Goal: Task Accomplishment & Management: Use online tool/utility

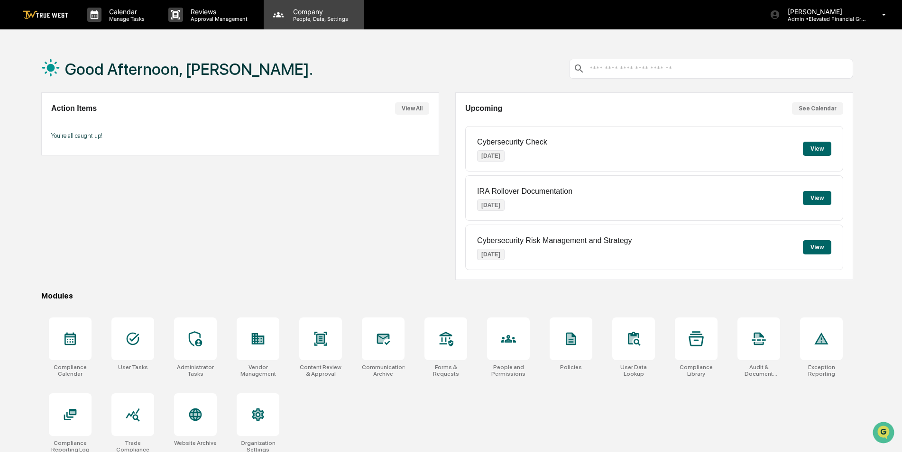
click at [317, 16] on p "People, Data, Settings" at bounding box center [318, 19] width 67 height 7
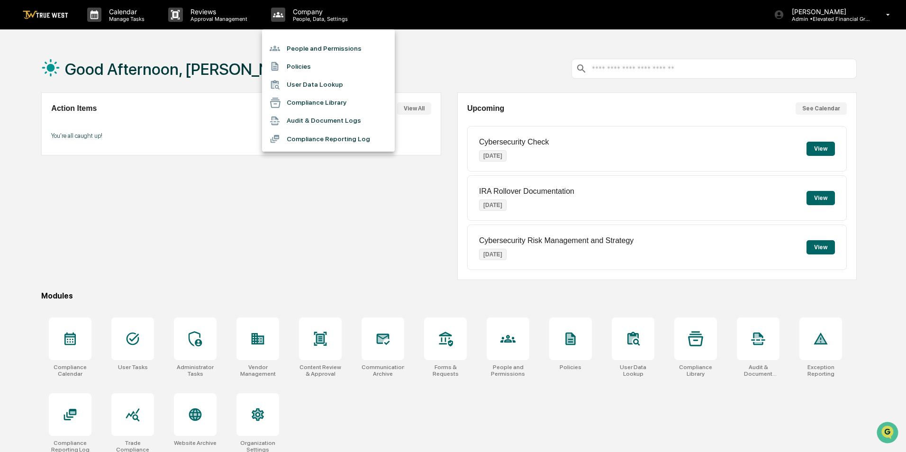
click at [301, 50] on li "People and Permissions" at bounding box center [328, 48] width 133 height 18
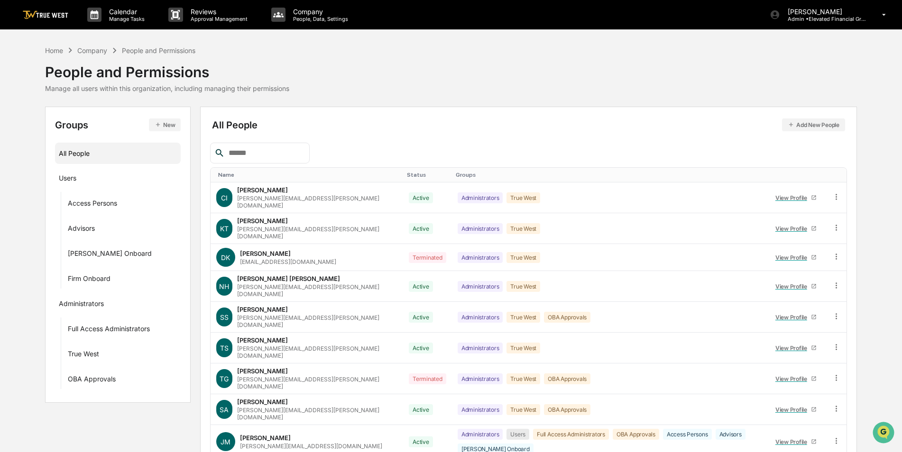
click at [259, 155] on input "text" at bounding box center [265, 153] width 81 height 12
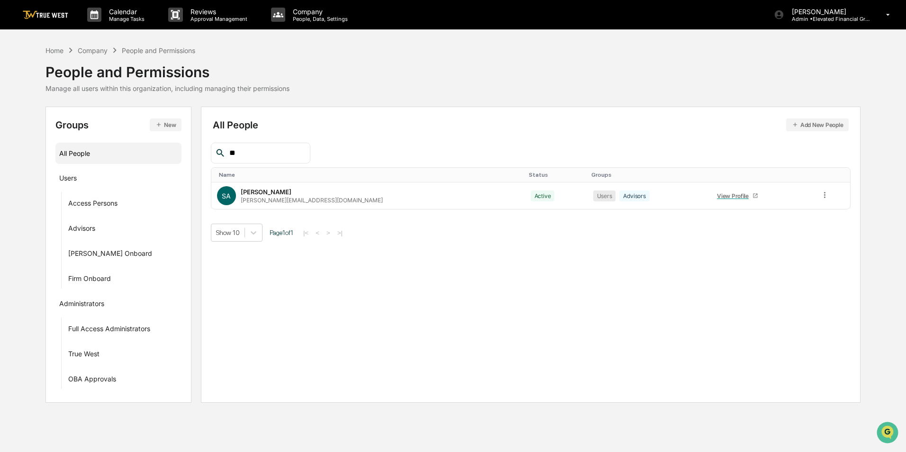
type input "*"
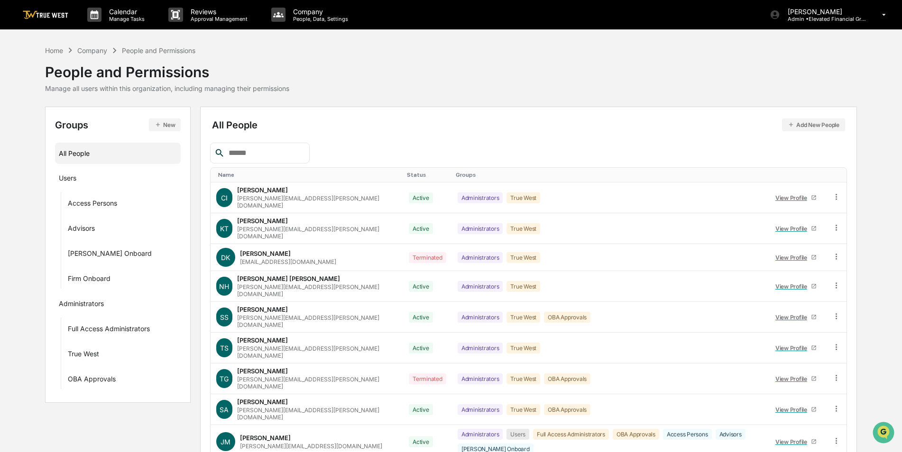
click at [175, 119] on button "New" at bounding box center [165, 125] width 32 height 13
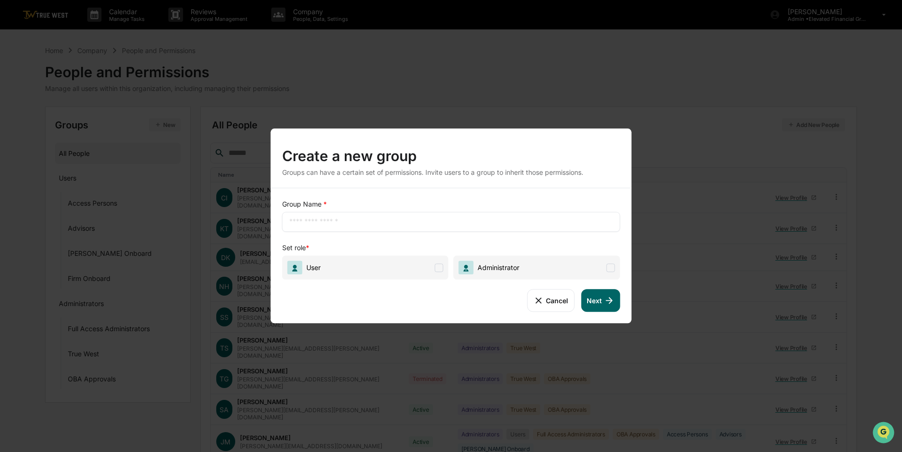
click at [318, 220] on input "text" at bounding box center [451, 221] width 324 height 9
type input "**********"
click at [421, 271] on span "User" at bounding box center [365, 268] width 166 height 24
click at [594, 297] on button "Next" at bounding box center [600, 300] width 39 height 23
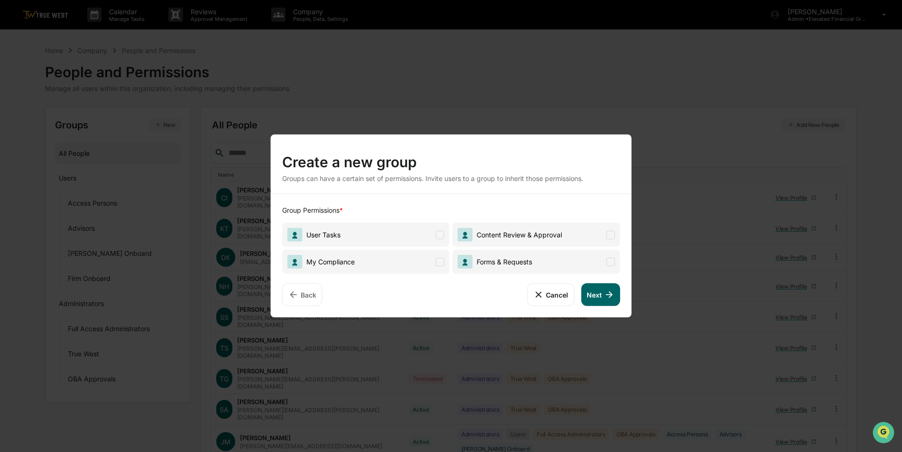
click at [386, 265] on span "My Compliance" at bounding box center [365, 262] width 167 height 24
click at [396, 233] on span "User Tasks" at bounding box center [365, 235] width 167 height 24
click at [509, 260] on span "Forms & Requests" at bounding box center [502, 262] width 59 height 8
click at [522, 237] on span "Content Review & Approval" at bounding box center [517, 235] width 89 height 8
click at [602, 297] on button "Next" at bounding box center [600, 294] width 39 height 23
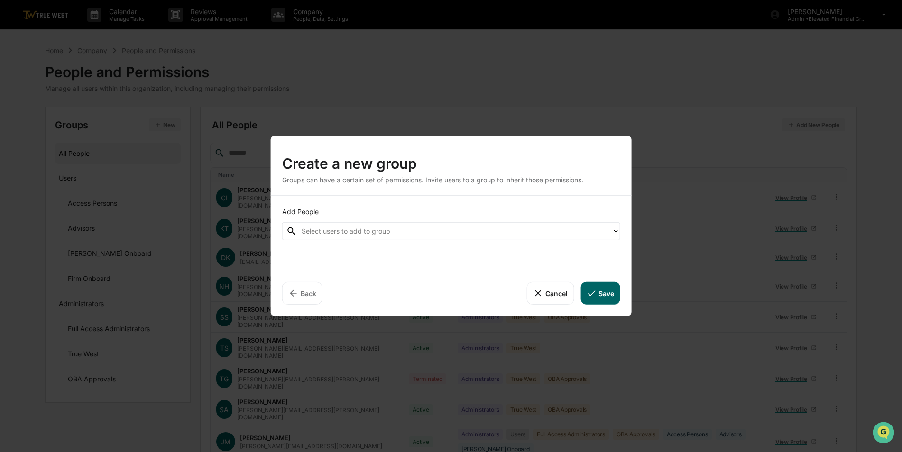
click at [419, 232] on div at bounding box center [454, 231] width 306 height 11
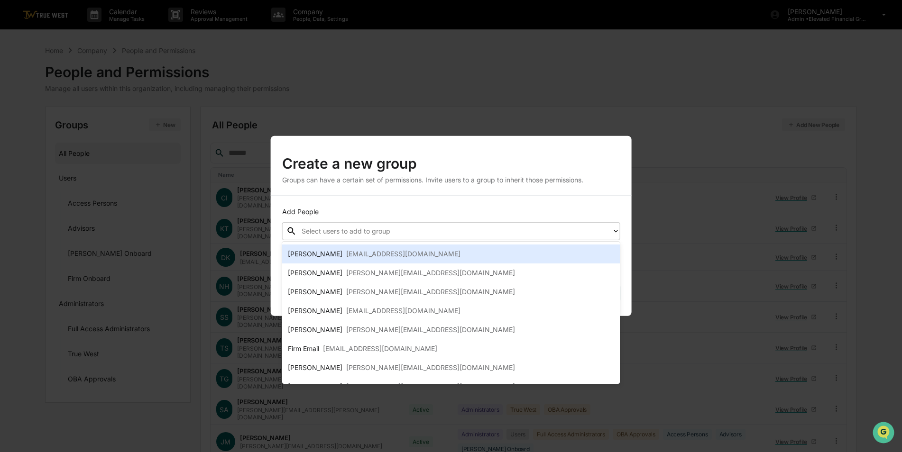
scroll to position [89, 0]
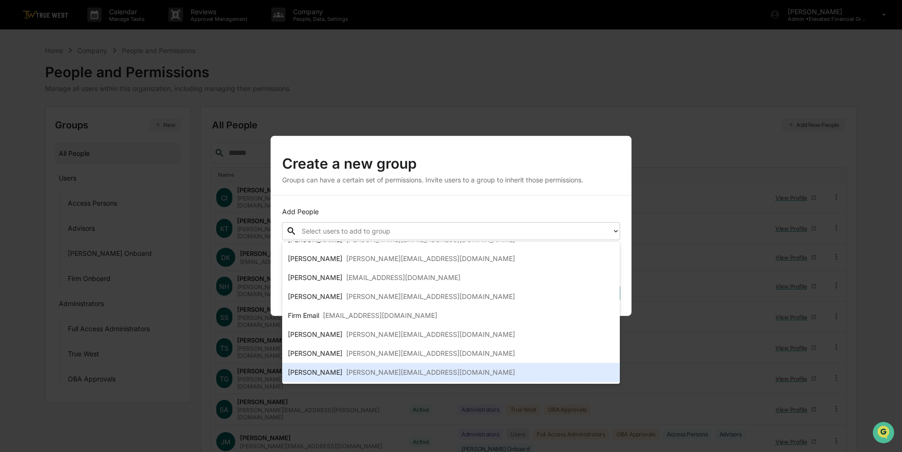
click at [356, 374] on div "[PERSON_NAME][EMAIL_ADDRESS][DOMAIN_NAME]" at bounding box center [430, 372] width 169 height 11
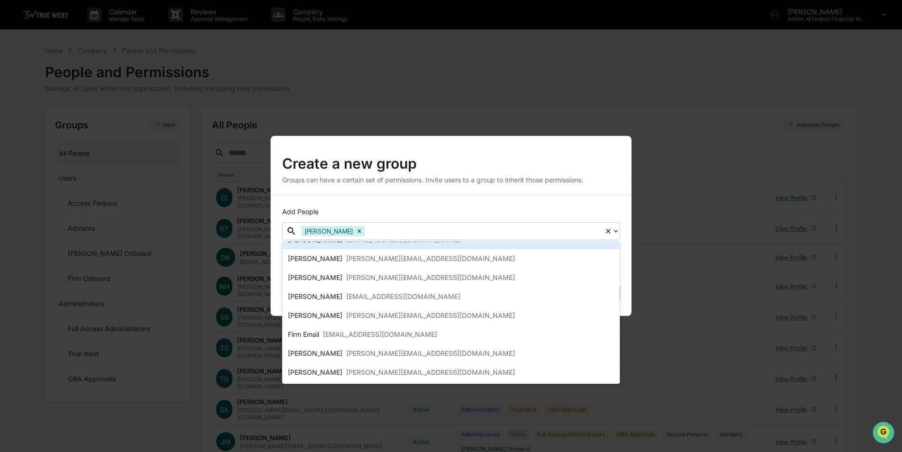
click at [418, 200] on div "Add People option [PERSON_NAME], selected. 11 results available. Use Up and Dow…" at bounding box center [451, 256] width 361 height 120
click at [513, 204] on div "Add People option [PERSON_NAME], selected. 11 results available. Use Up and Dow…" at bounding box center [451, 256] width 361 height 120
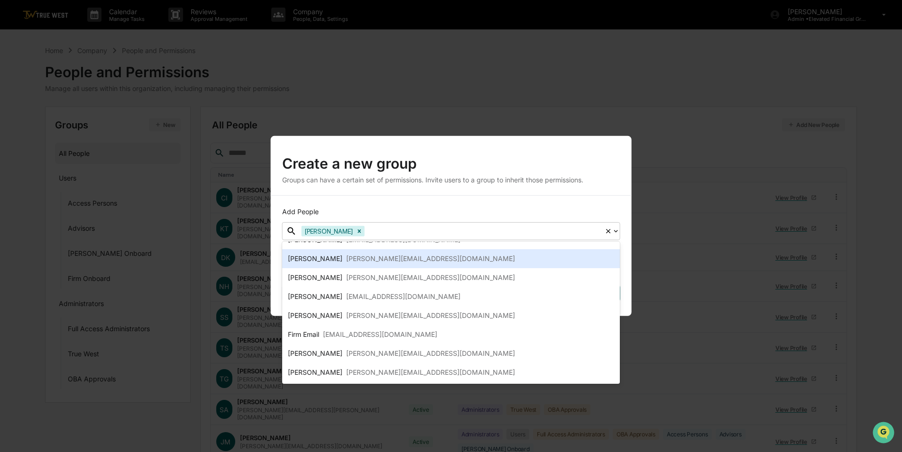
click at [420, 260] on div "[PERSON_NAME] [PERSON_NAME][EMAIL_ADDRESS][DOMAIN_NAME]" at bounding box center [451, 258] width 327 height 11
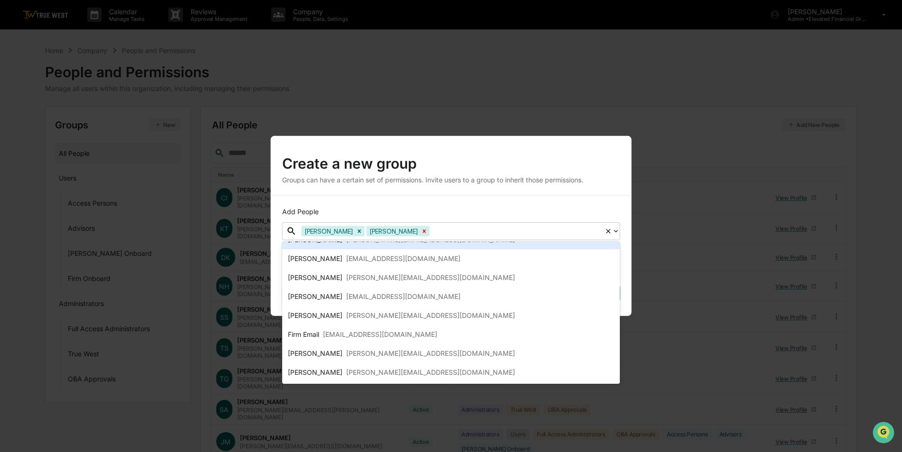
click at [421, 231] on icon "Remove Jamie Montisano" at bounding box center [424, 231] width 7 height 7
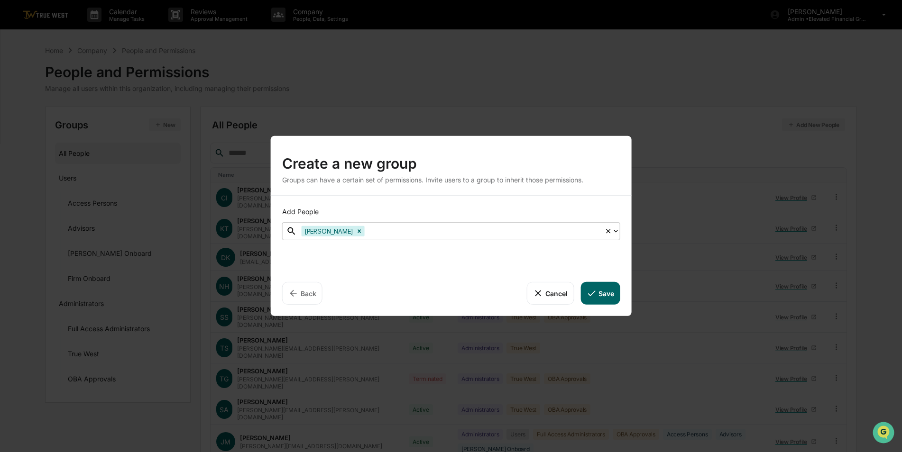
scroll to position [74, 0]
click at [600, 294] on button "Save" at bounding box center [599, 293] width 39 height 23
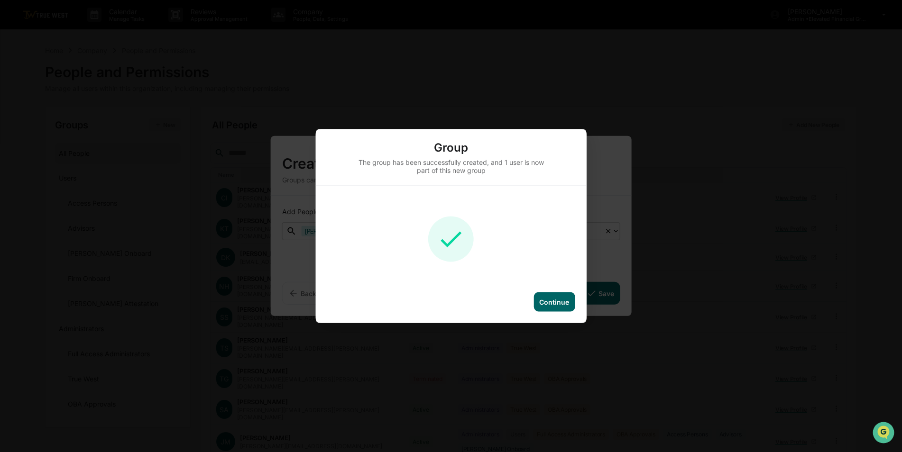
click at [559, 303] on div "Continue" at bounding box center [554, 302] width 30 height 8
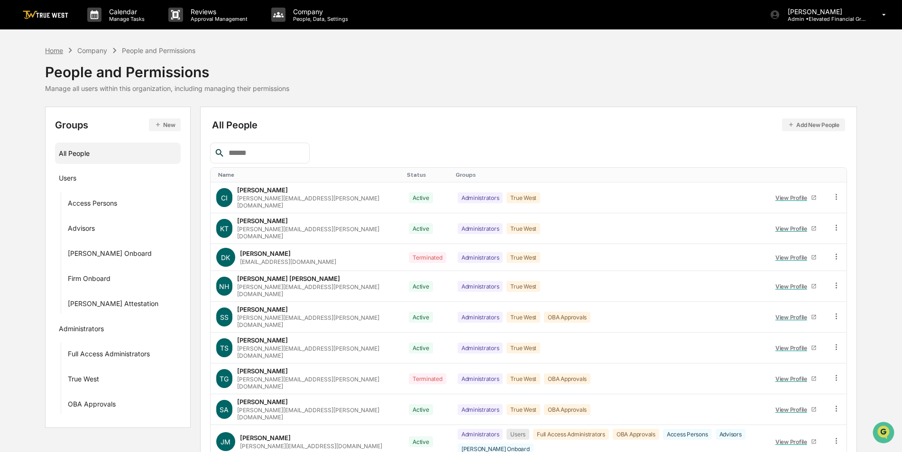
click at [57, 52] on div "Home" at bounding box center [54, 50] width 18 height 8
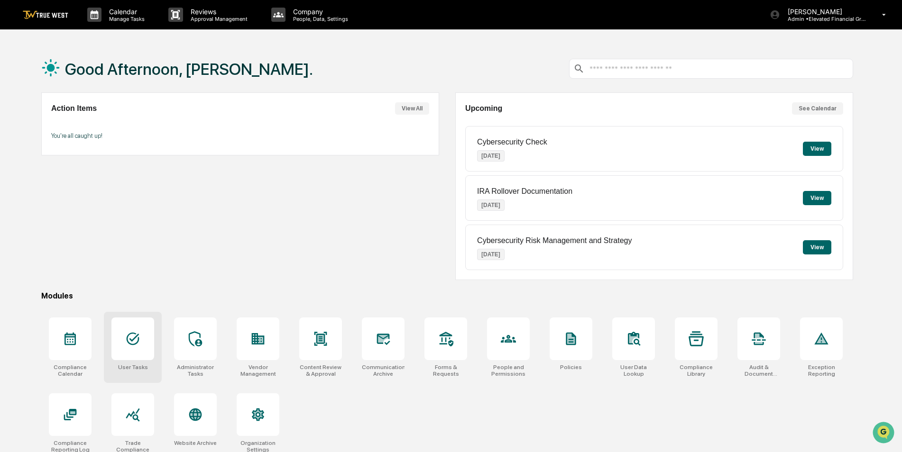
click at [136, 346] on icon at bounding box center [132, 338] width 15 height 15
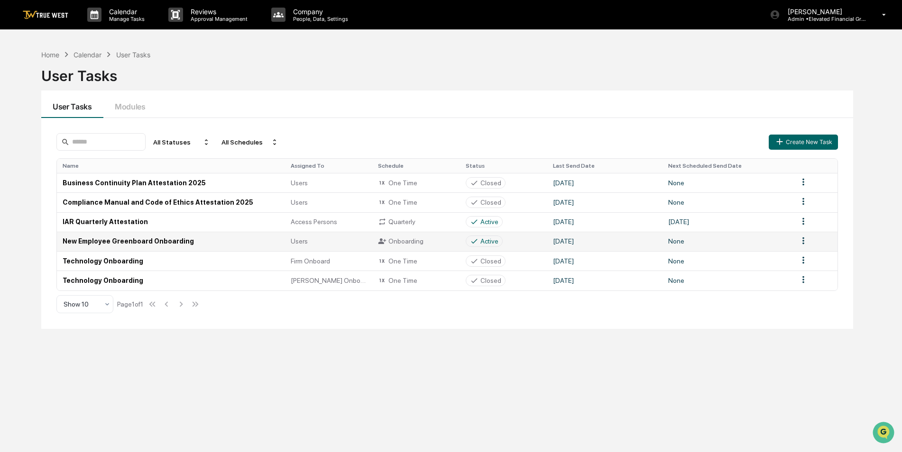
click at [155, 241] on td "New Employee Greenboard Onboarding" at bounding box center [171, 241] width 228 height 19
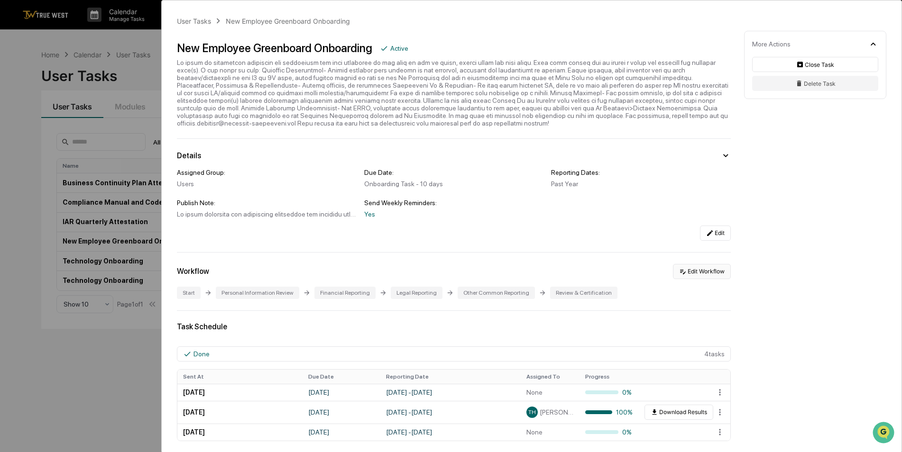
click at [691, 271] on button "Edit Workflow" at bounding box center [702, 271] width 58 height 15
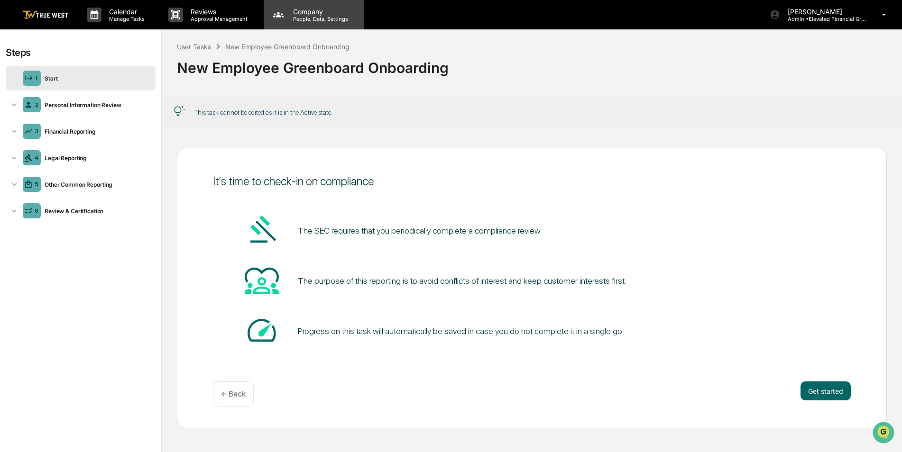
click at [297, 18] on p "People, Data, Settings" at bounding box center [318, 19] width 67 height 7
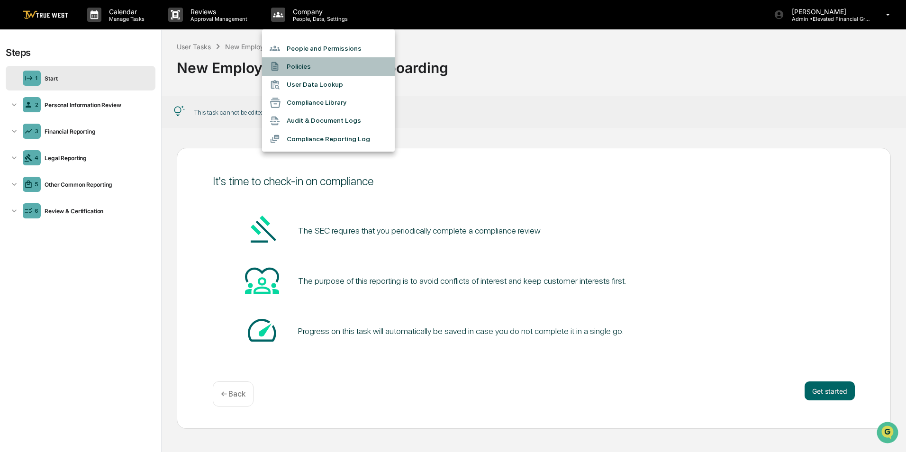
click at [305, 69] on li "Policies" at bounding box center [328, 66] width 133 height 18
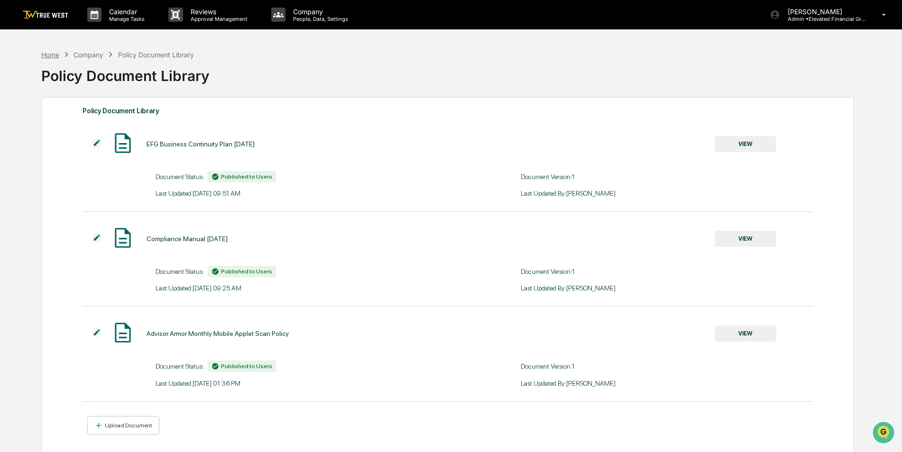
click at [44, 55] on div "Home" at bounding box center [50, 55] width 18 height 8
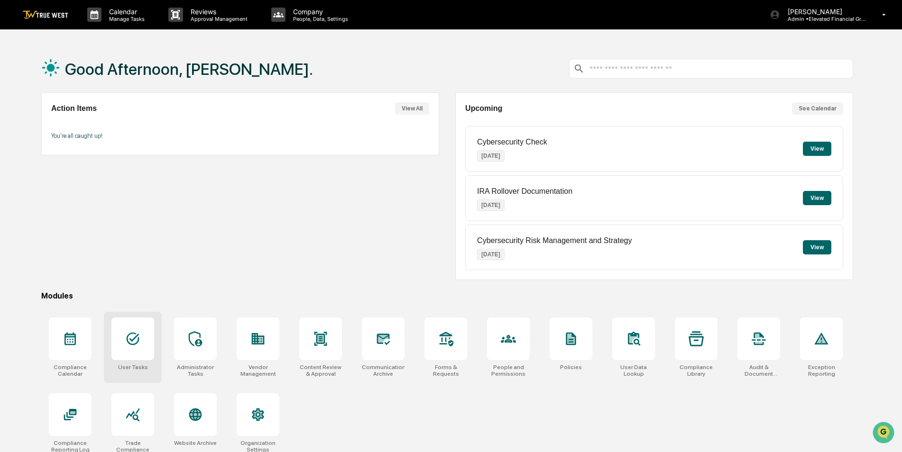
click at [135, 351] on div at bounding box center [132, 339] width 43 height 43
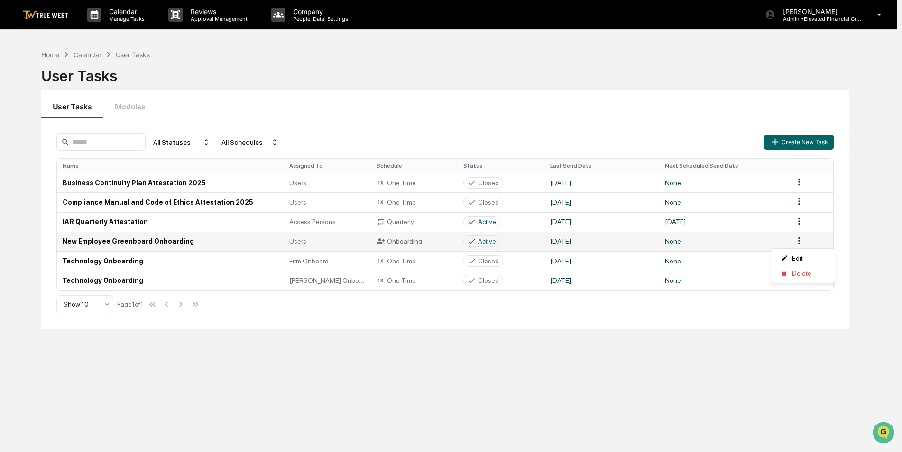
click at [801, 242] on html "Calendar Manage Tasks Reviews Approval Management Company People, Data, Setting…" at bounding box center [451, 226] width 902 height 452
click at [797, 273] on div "Delete" at bounding box center [803, 273] width 61 height 15
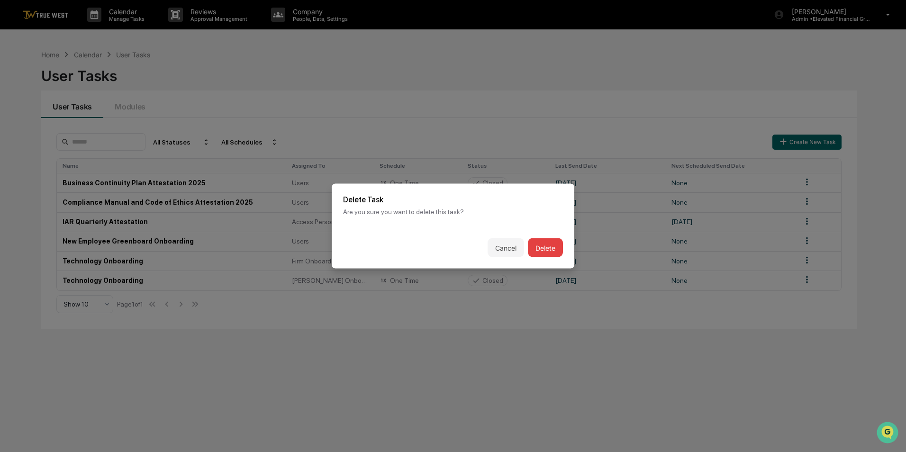
click at [544, 246] on button "Delete" at bounding box center [545, 247] width 35 height 19
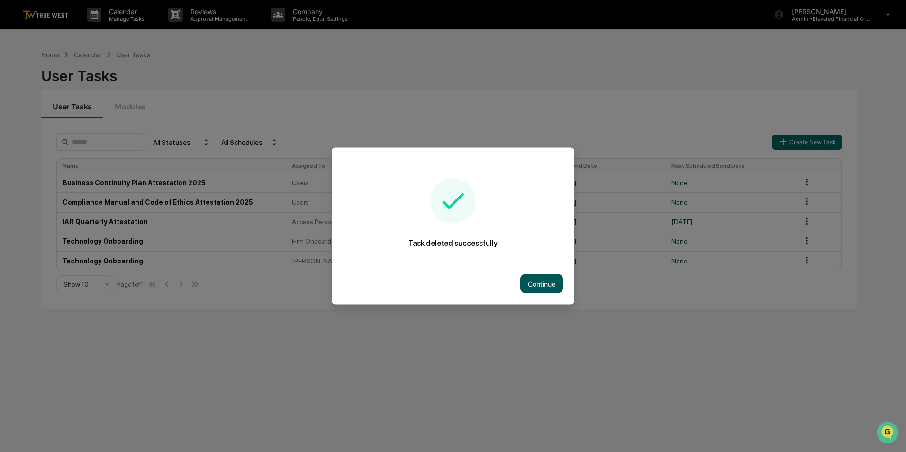
click at [532, 283] on button "Continue" at bounding box center [542, 283] width 43 height 19
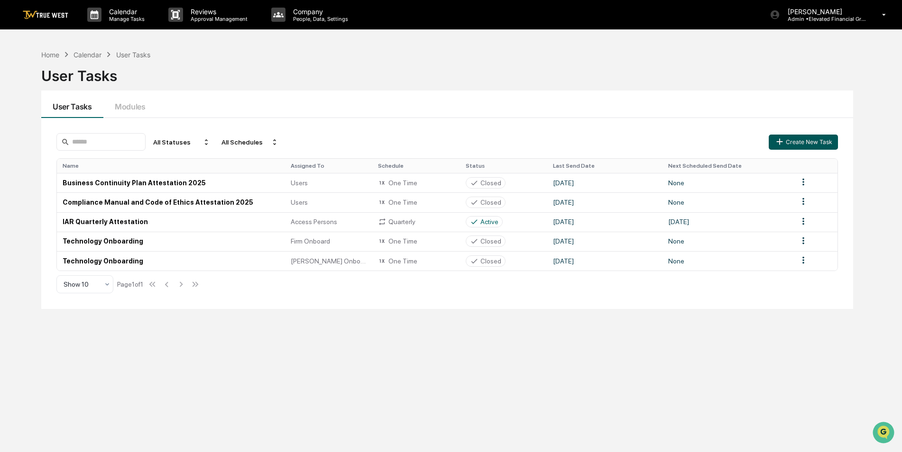
click at [795, 140] on button "Create New Task" at bounding box center [802, 142] width 69 height 15
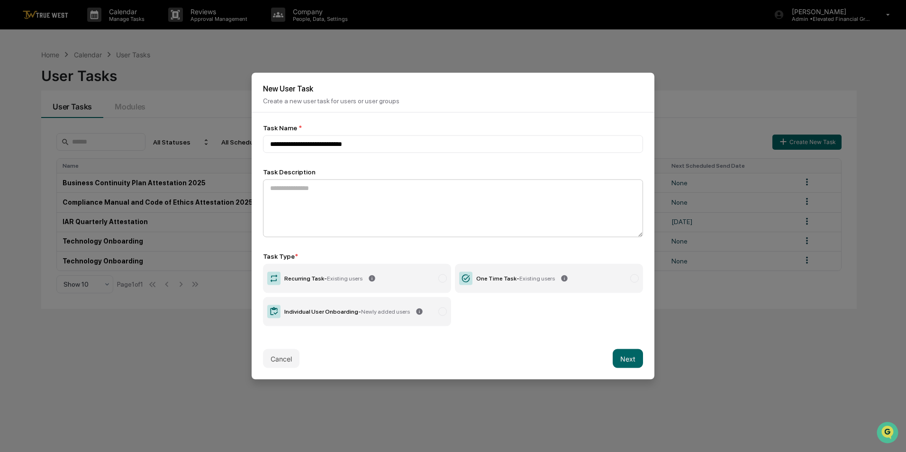
type input "**********"
paste textarea "**********"
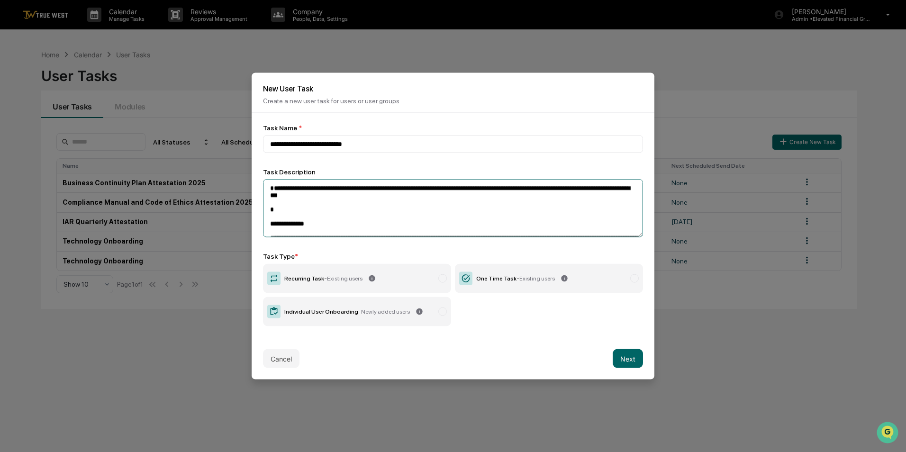
scroll to position [153, 0]
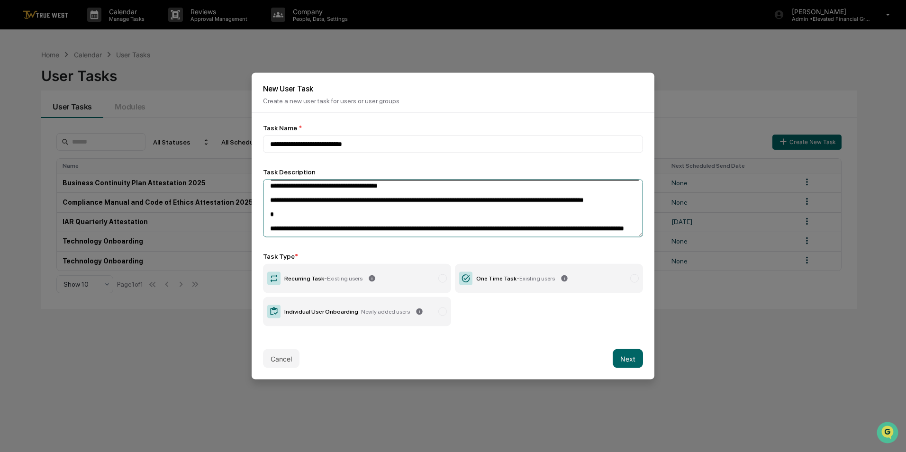
type textarea "**********"
click at [361, 310] on span "Newly added users" at bounding box center [385, 312] width 49 height 7
click at [629, 357] on button "Next" at bounding box center [628, 358] width 30 height 19
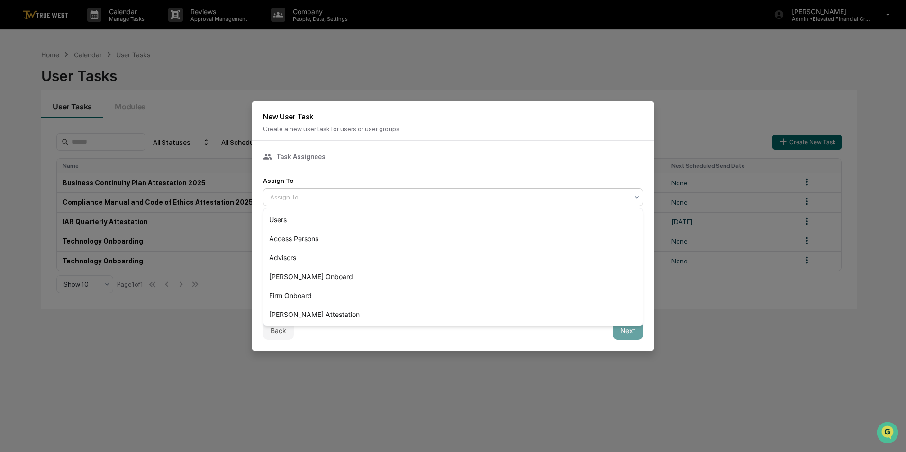
click at [377, 199] on div at bounding box center [449, 196] width 358 height 9
click at [362, 217] on div "Users" at bounding box center [453, 219] width 379 height 19
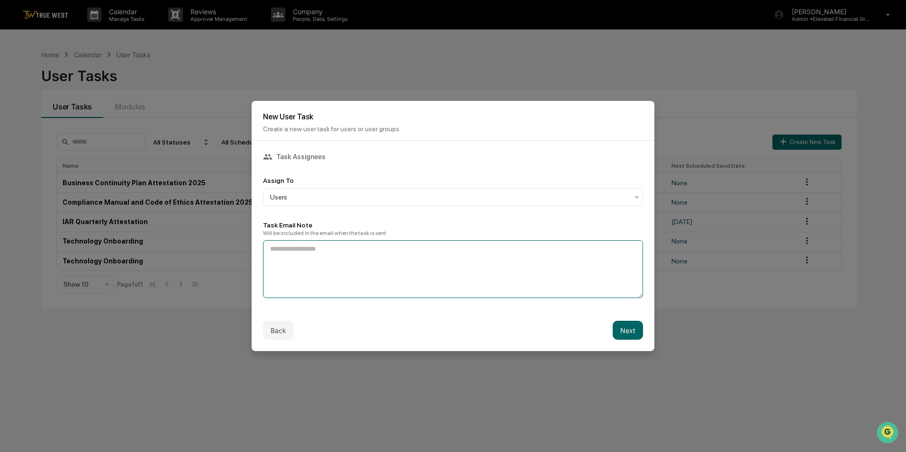
paste textarea "**********"
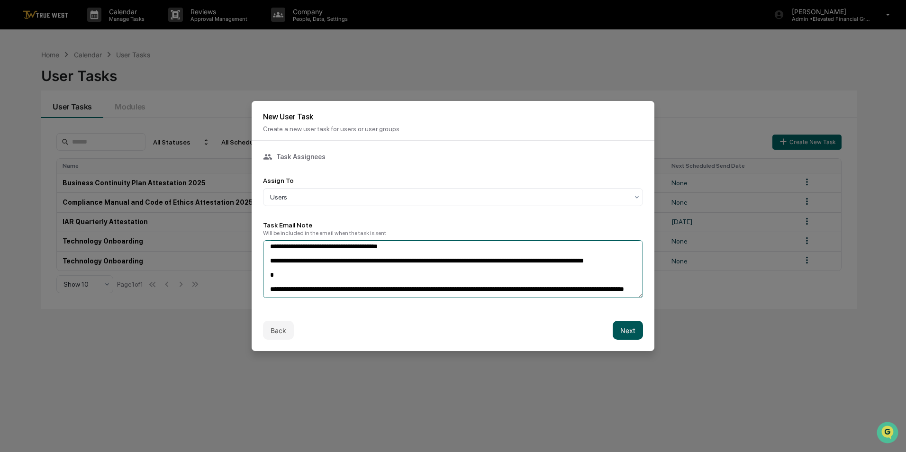
type textarea "**********"
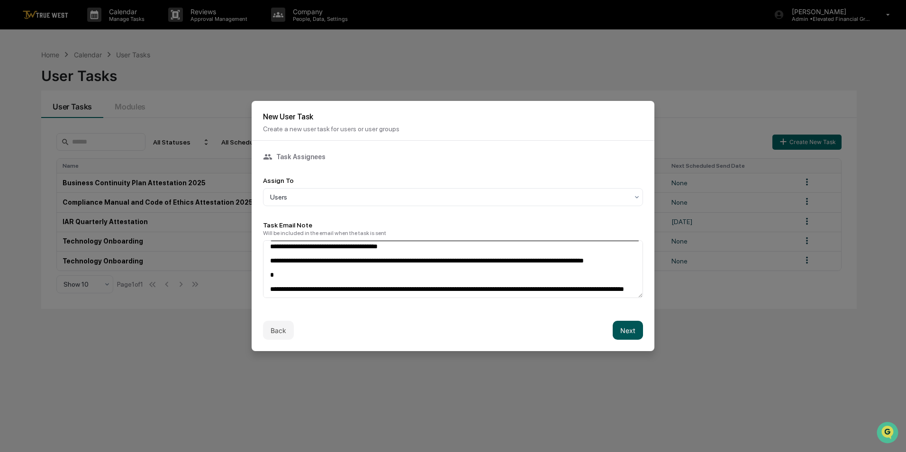
click at [632, 333] on button "Next" at bounding box center [628, 330] width 30 height 19
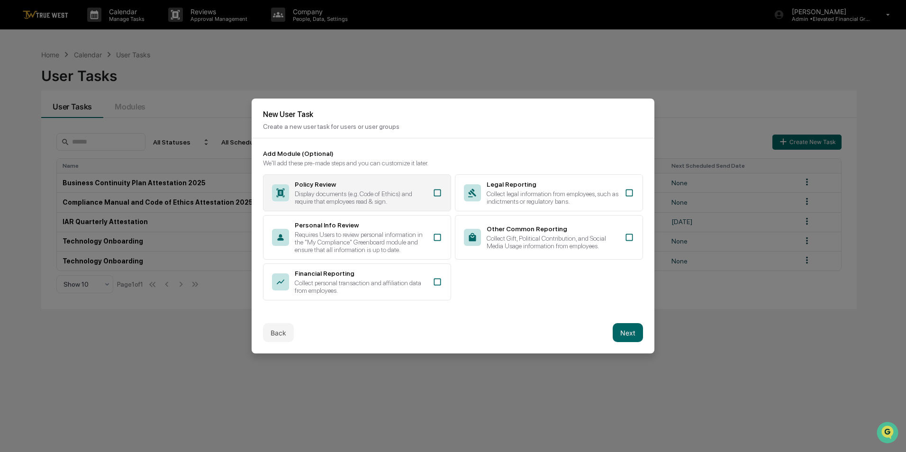
click at [348, 193] on div "Display documents (e.g. Code of Ethics) and require that employees read & sign." at bounding box center [361, 197] width 132 height 15
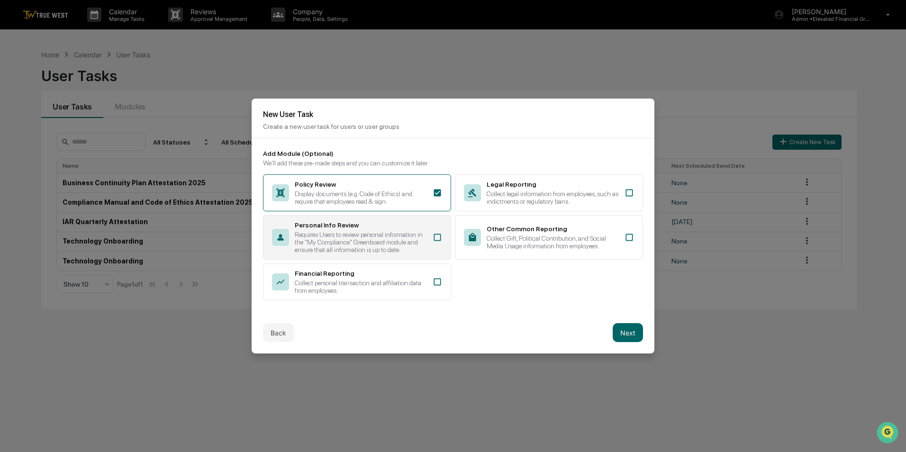
click at [368, 227] on div "Personal Info Review" at bounding box center [361, 225] width 132 height 8
click at [446, 261] on div "Policy Review Display documents (e.g. Code of Ethics) and require that employee…" at bounding box center [453, 237] width 380 height 126
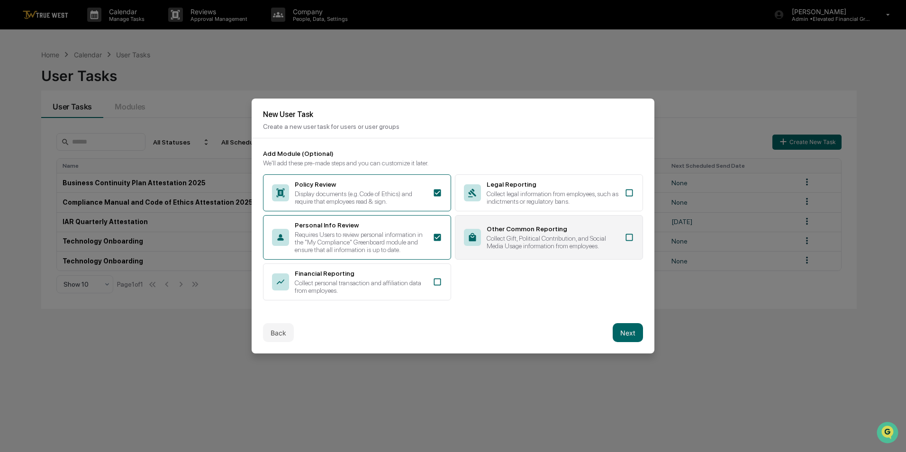
click at [500, 238] on div "Collect Gift, Political Contribution, and Social Media Usage information from e…" at bounding box center [553, 242] width 132 height 15
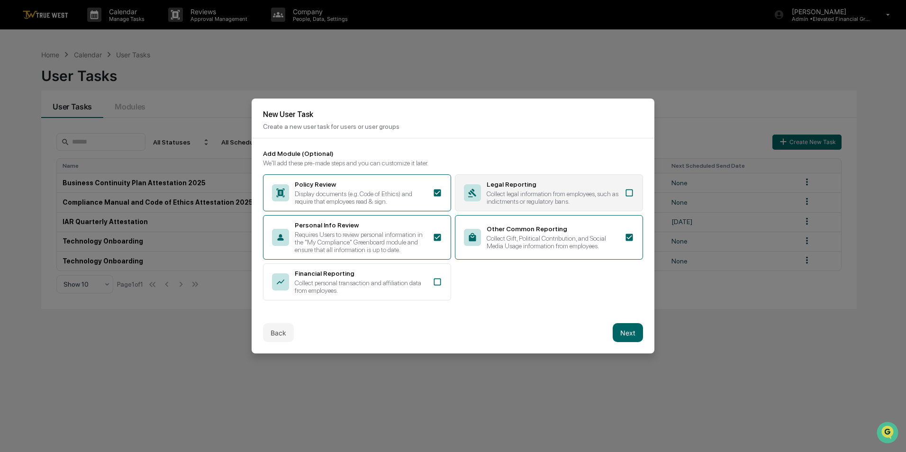
click at [526, 184] on div "Legal Reporting" at bounding box center [553, 185] width 132 height 8
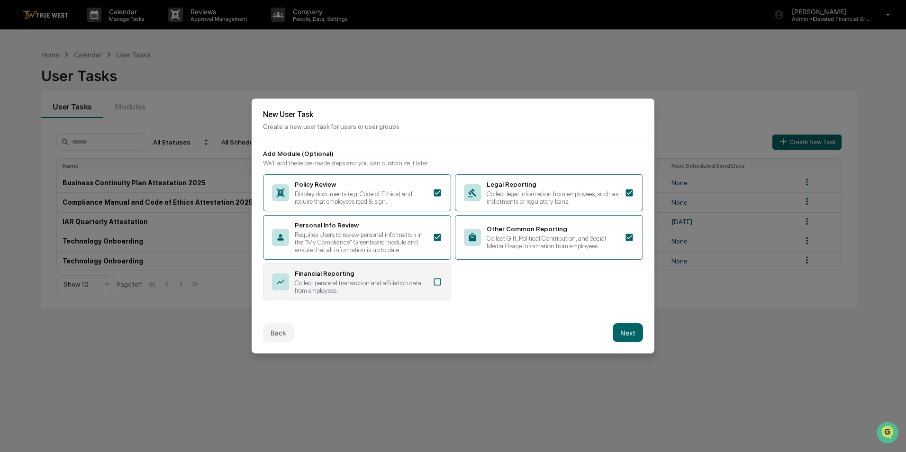
click at [408, 285] on div "Collect personal transaction and affiliation data from employees." at bounding box center [361, 286] width 132 height 15
click at [624, 329] on button "Next" at bounding box center [628, 332] width 30 height 19
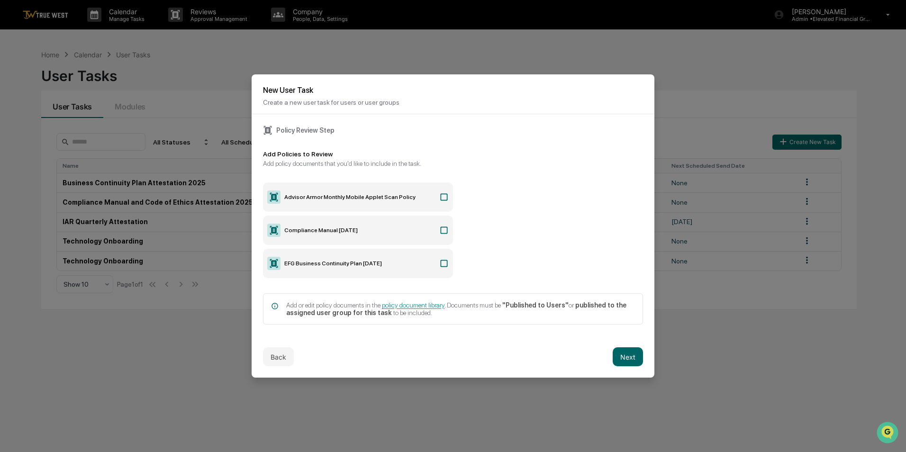
click at [441, 228] on icon at bounding box center [444, 230] width 7 height 7
click at [625, 360] on button "Next" at bounding box center [628, 356] width 30 height 19
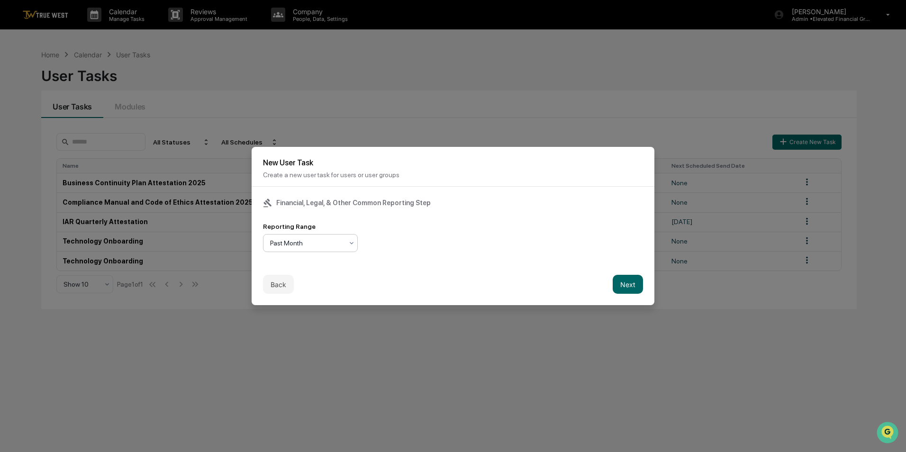
click at [333, 242] on div at bounding box center [306, 242] width 73 height 9
click at [322, 285] on div "Past Quarter" at bounding box center [311, 284] width 94 height 19
click at [632, 290] on button "Next" at bounding box center [628, 284] width 30 height 19
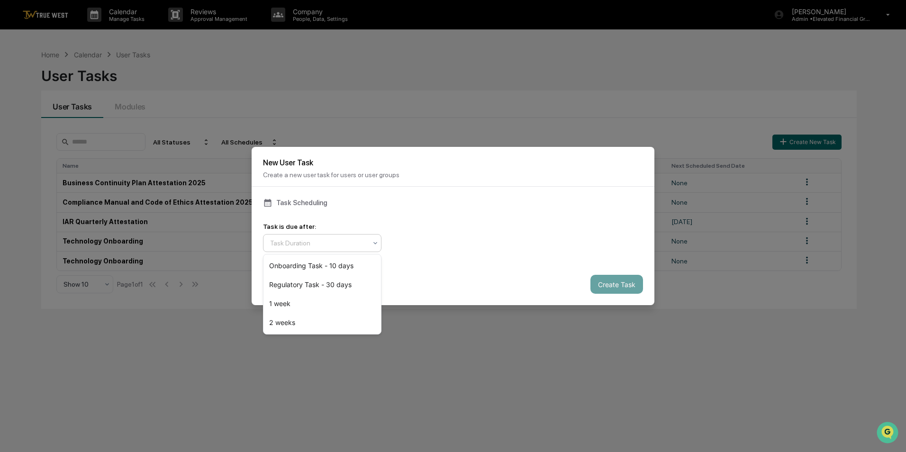
click at [346, 241] on div at bounding box center [318, 242] width 97 height 9
click at [326, 263] on div "Onboarding Task - 10 days" at bounding box center [323, 265] width 118 height 19
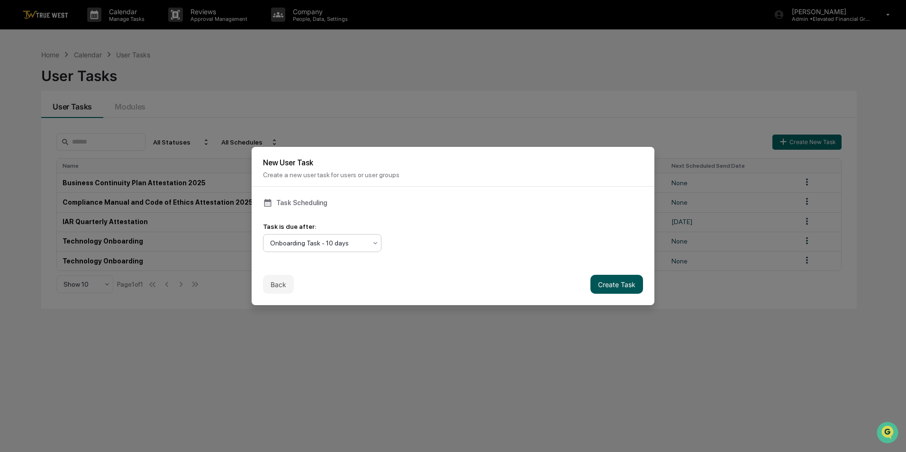
click at [616, 284] on button "Create Task" at bounding box center [617, 284] width 53 height 19
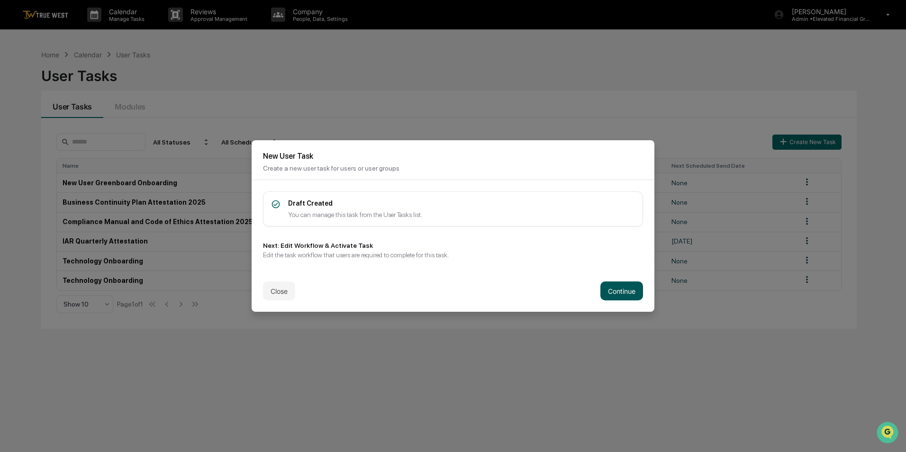
click at [622, 292] on button "Continue" at bounding box center [622, 291] width 43 height 19
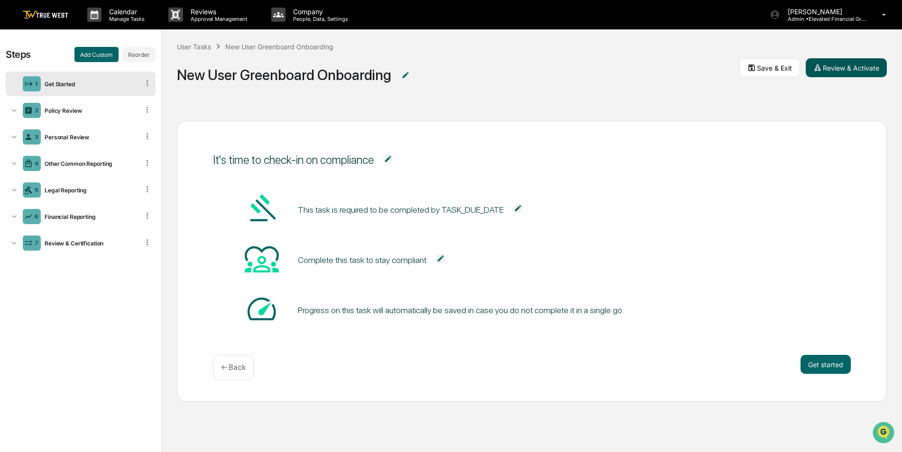
click at [841, 68] on button "Review & Activate" at bounding box center [845, 67] width 81 height 19
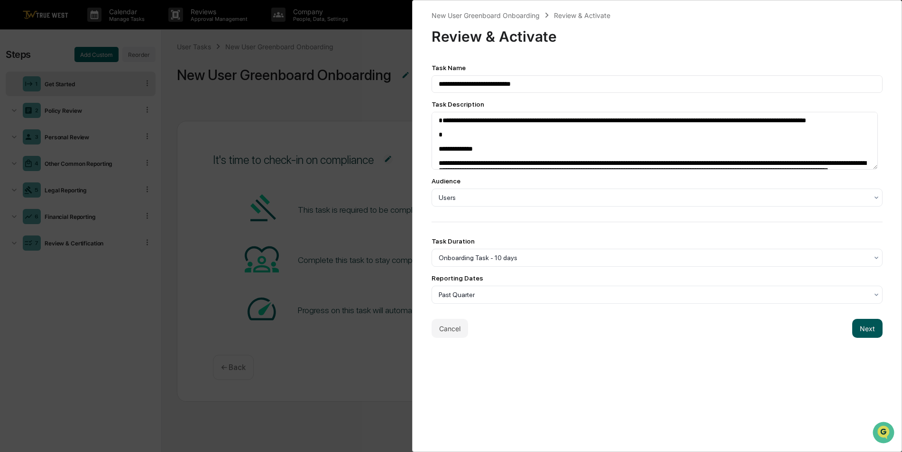
click at [859, 329] on button "Next" at bounding box center [867, 328] width 30 height 19
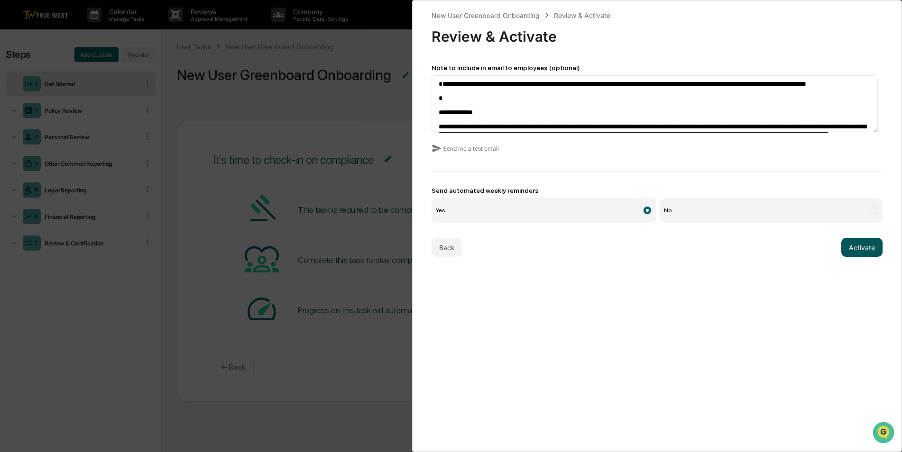
click at [863, 247] on button "Activate" at bounding box center [861, 247] width 41 height 19
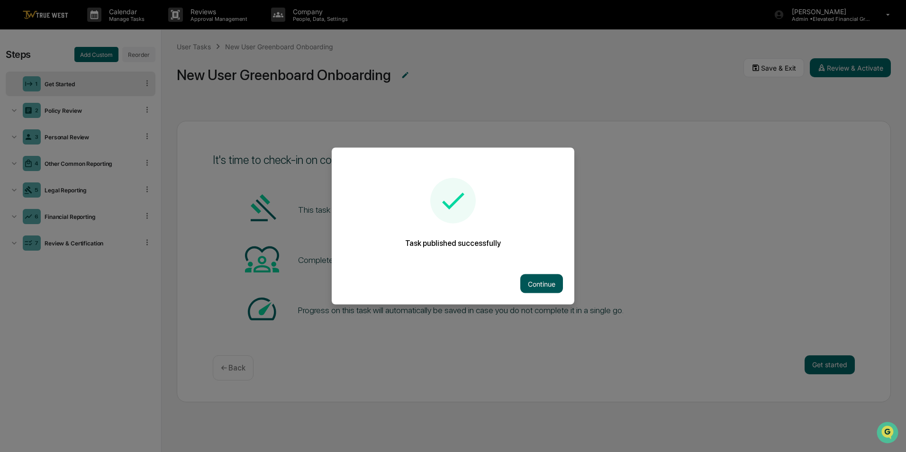
click at [542, 284] on button "Continue" at bounding box center [542, 283] width 43 height 19
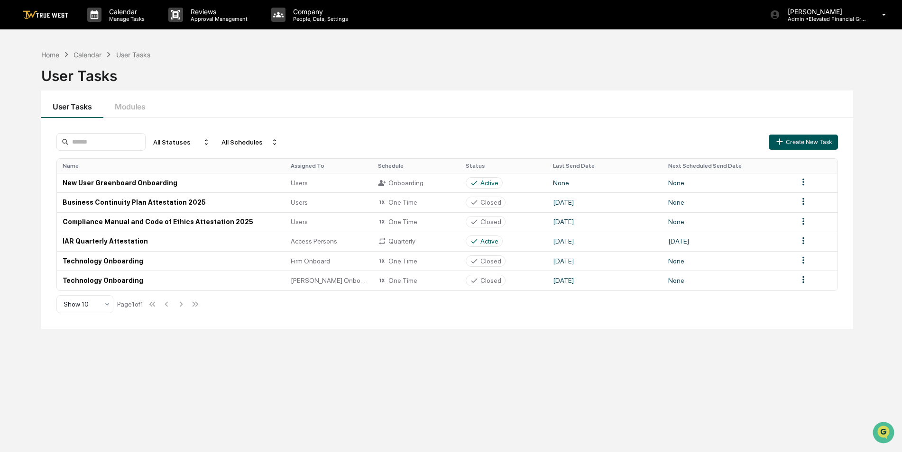
click at [808, 143] on button "Create New Task" at bounding box center [802, 142] width 69 height 15
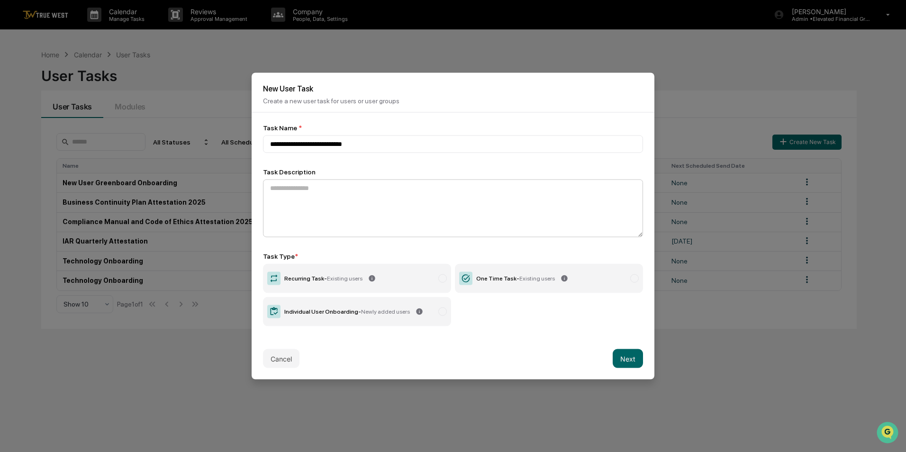
type input "**********"
click at [354, 207] on textarea at bounding box center [453, 209] width 380 height 58
type textarea "**********"
drag, startPoint x: 621, startPoint y: 280, endPoint x: 625, endPoint y: 308, distance: 28.2
click at [620, 280] on label "One Time Task - Existing users" at bounding box center [549, 278] width 188 height 29
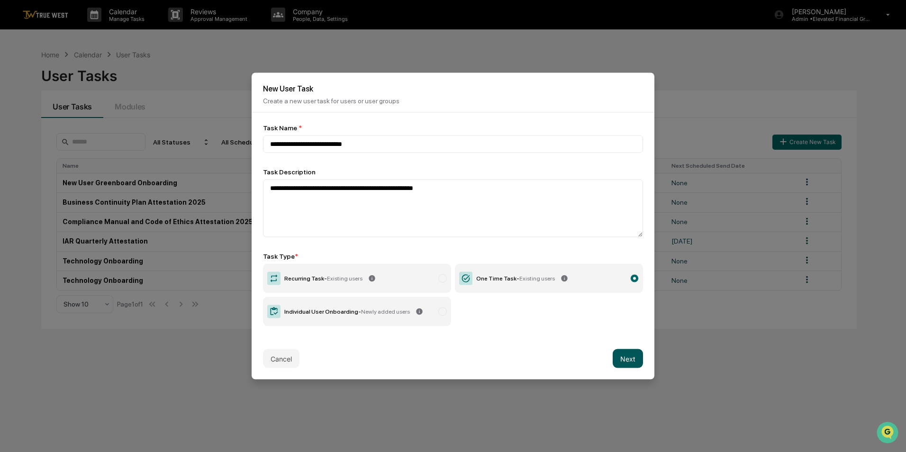
click at [629, 366] on button "Next" at bounding box center [628, 358] width 30 height 19
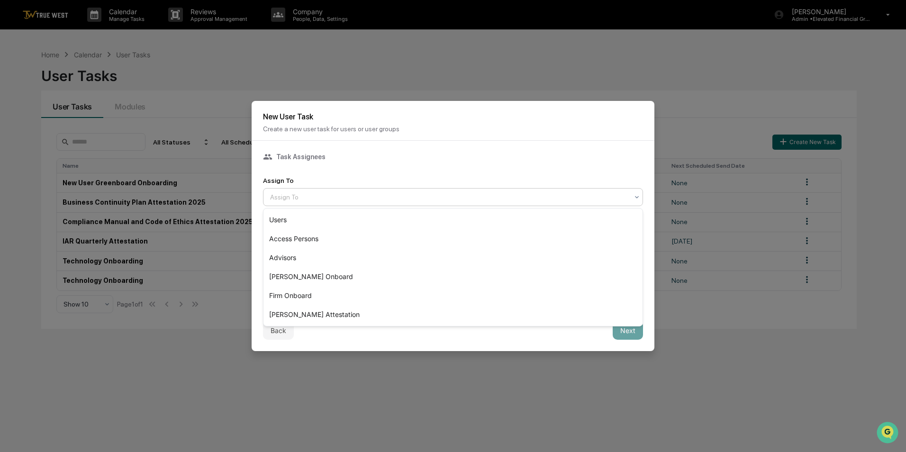
click at [330, 198] on div at bounding box center [449, 196] width 358 height 9
click at [329, 316] on div "[PERSON_NAME] Attestation" at bounding box center [453, 314] width 379 height 19
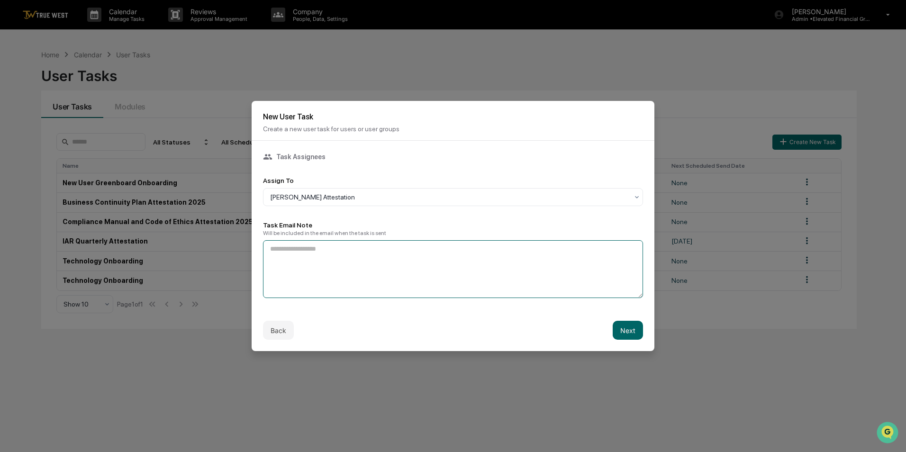
click at [319, 262] on textarea at bounding box center [453, 269] width 380 height 58
type textarea "***"
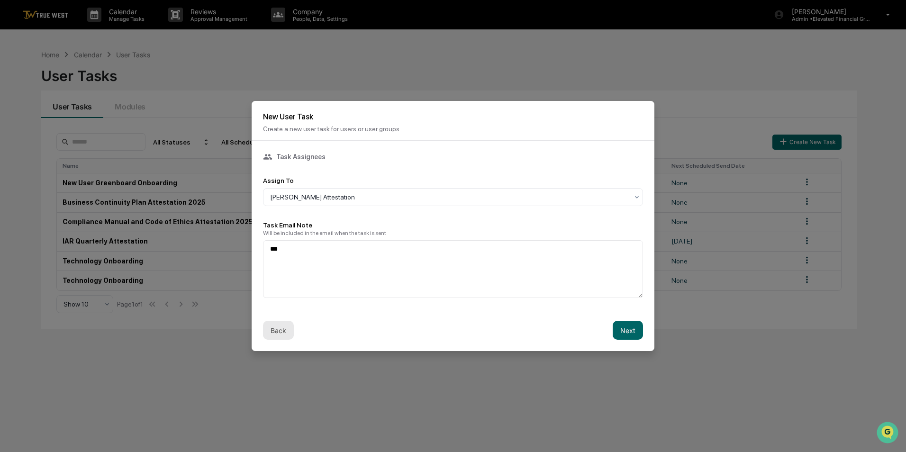
click at [283, 327] on button "Back" at bounding box center [278, 330] width 31 height 19
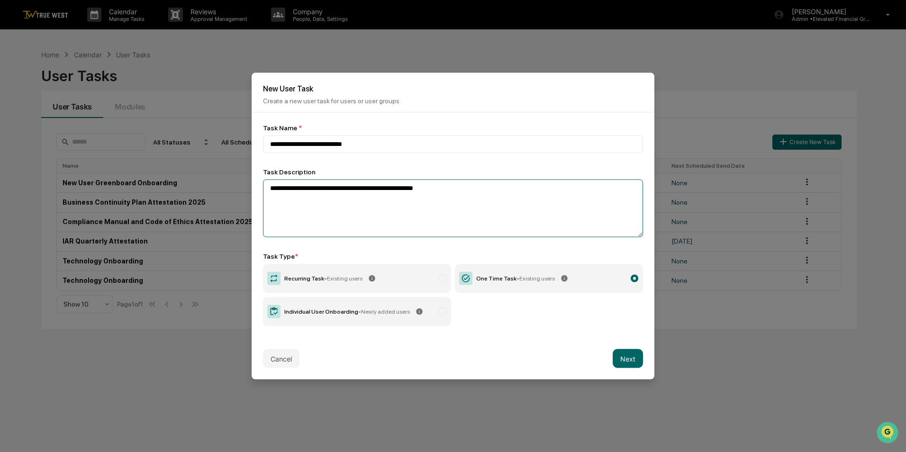
drag, startPoint x: 458, startPoint y: 190, endPoint x: 265, endPoint y: 192, distance: 193.4
click at [265, 192] on textarea "**********" at bounding box center [453, 209] width 380 height 58
paste textarea "**********"
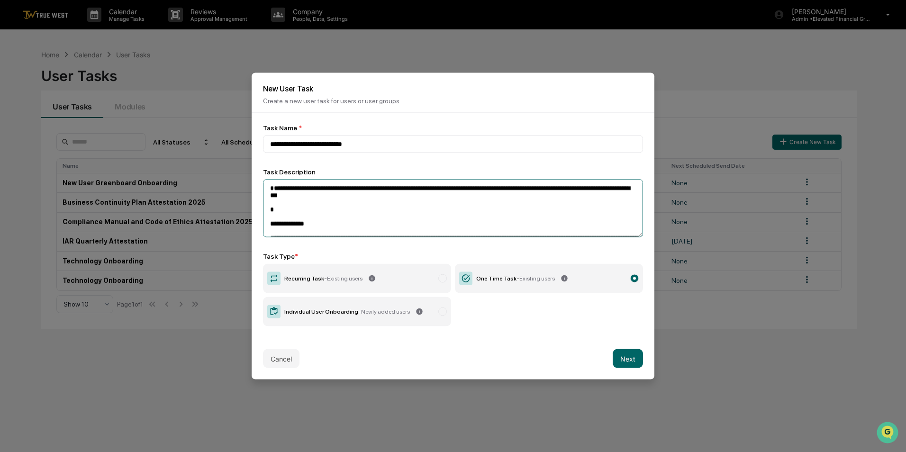
scroll to position [153, 0]
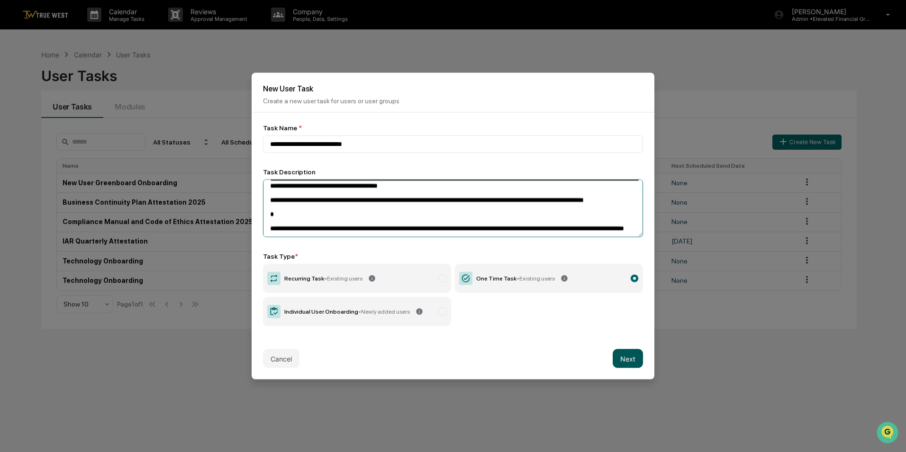
type textarea "**********"
click at [639, 362] on button "Next" at bounding box center [628, 358] width 30 height 19
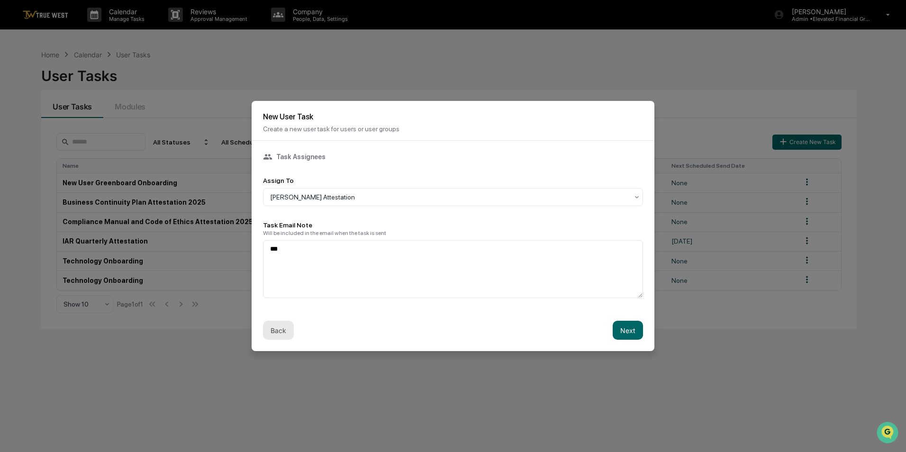
click at [285, 324] on button "Back" at bounding box center [278, 330] width 31 height 19
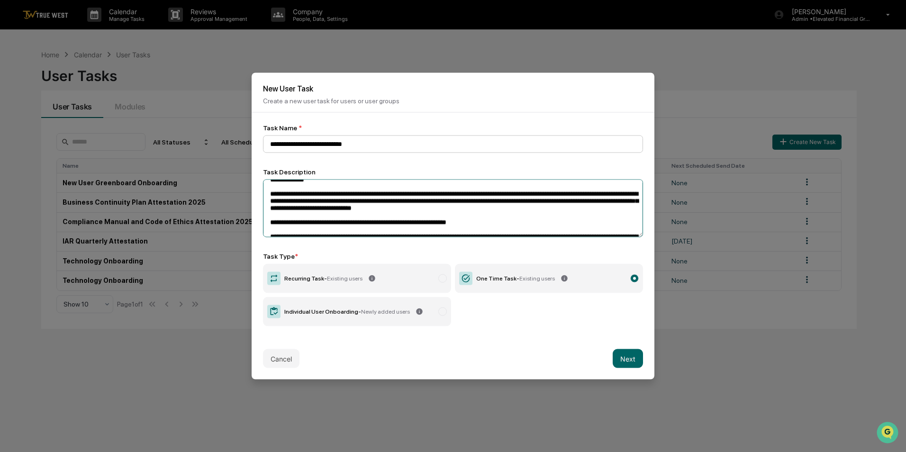
scroll to position [0, 0]
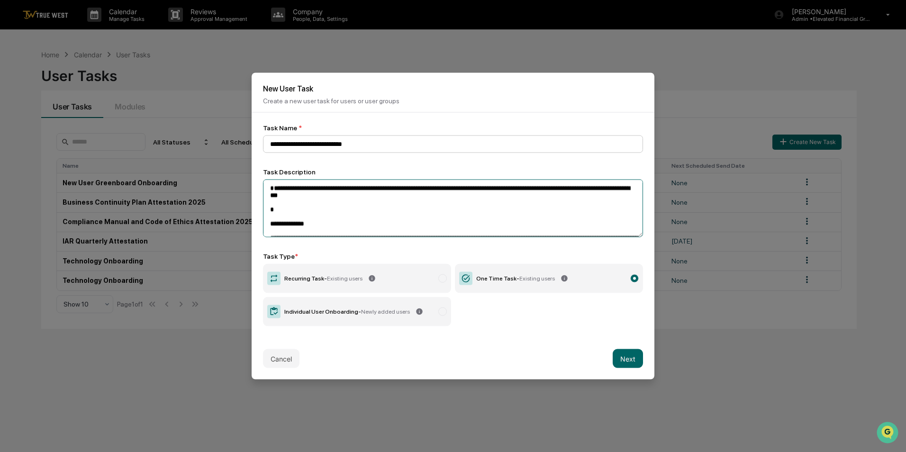
drag, startPoint x: 433, startPoint y: 225, endPoint x: 278, endPoint y: 139, distance: 177.4
click at [278, 139] on div "**********" at bounding box center [453, 225] width 380 height 202
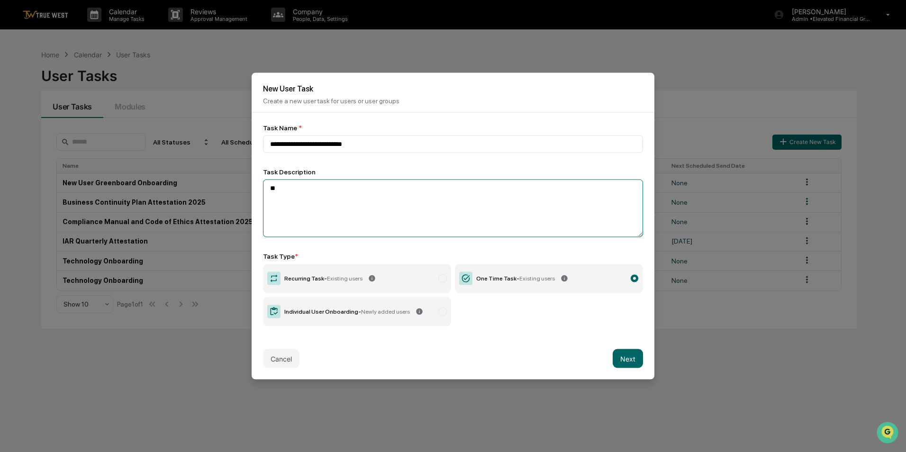
type textarea "*"
click at [633, 353] on button "Next" at bounding box center [628, 358] width 30 height 19
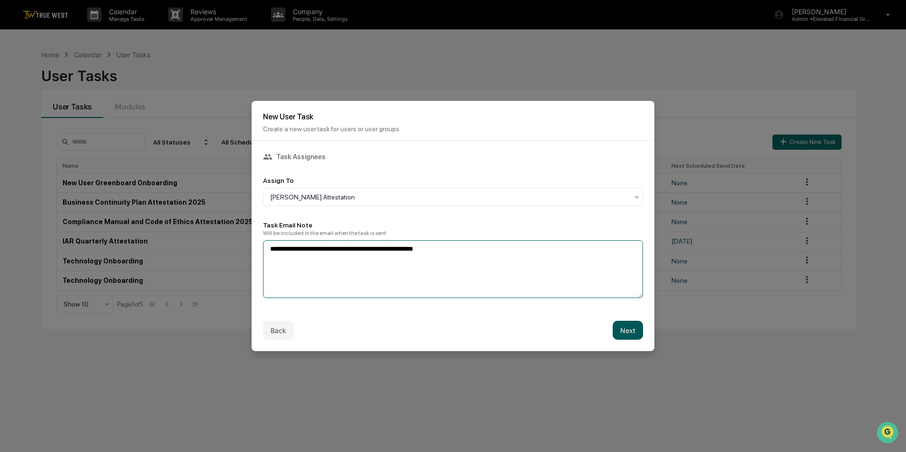
type textarea "**********"
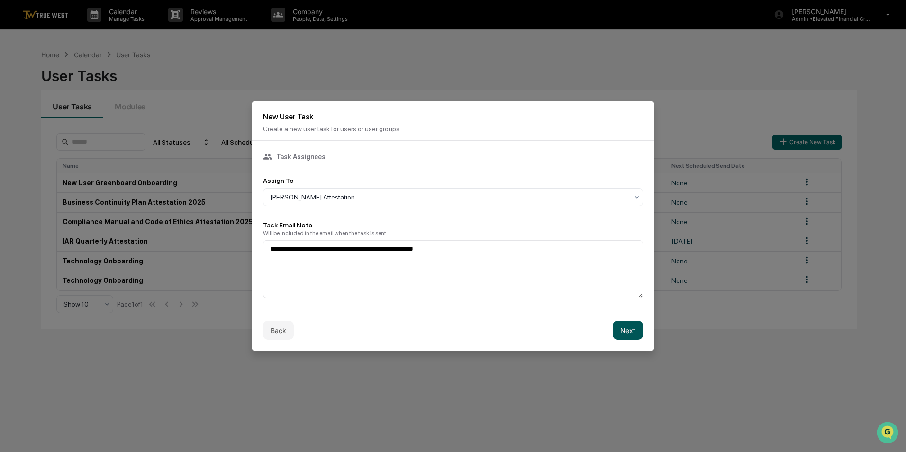
click at [633, 329] on button "Next" at bounding box center [628, 330] width 30 height 19
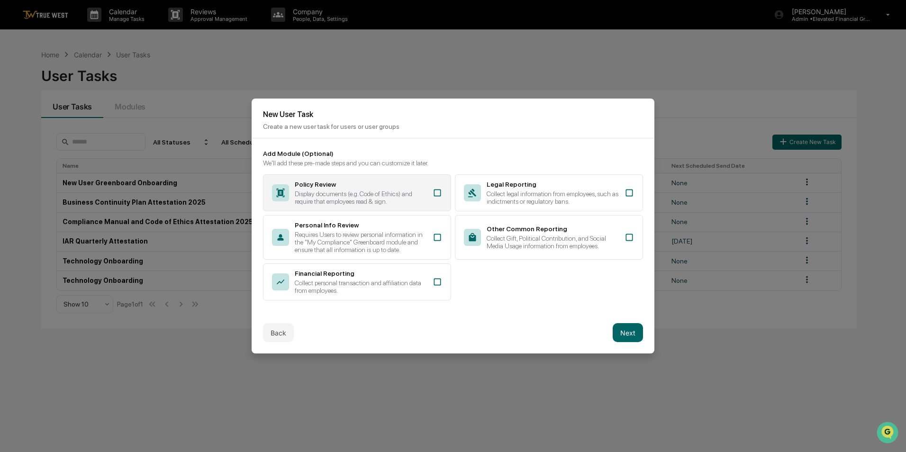
click at [341, 192] on div "Display documents (e.g. Code of Ethics) and require that employees read & sign." at bounding box center [361, 197] width 132 height 15
click at [632, 334] on button "Next" at bounding box center [628, 332] width 30 height 19
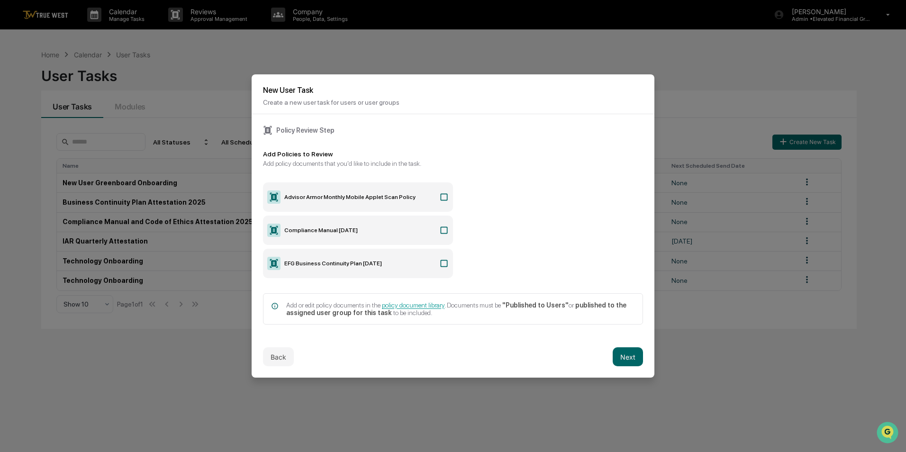
click at [354, 233] on label "Compliance Manual April 2025" at bounding box center [358, 230] width 190 height 29
click at [626, 357] on button "Next" at bounding box center [628, 356] width 30 height 19
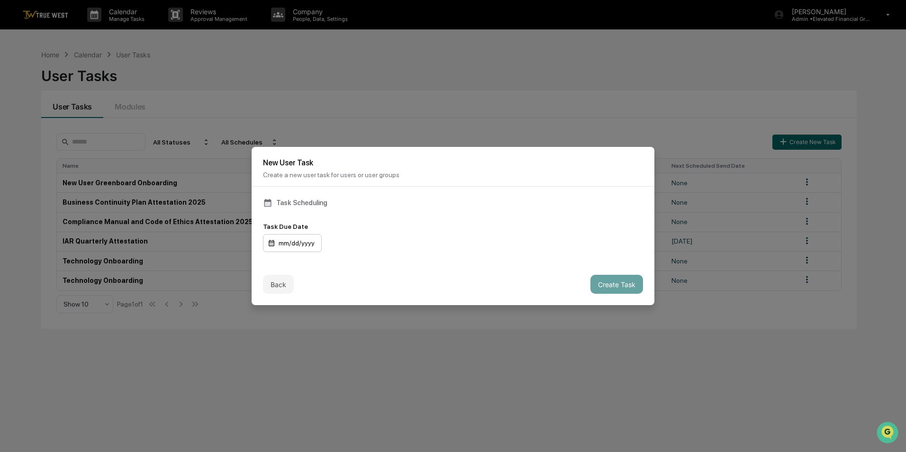
click at [304, 247] on div "mm/dd/yyyy" at bounding box center [292, 243] width 59 height 18
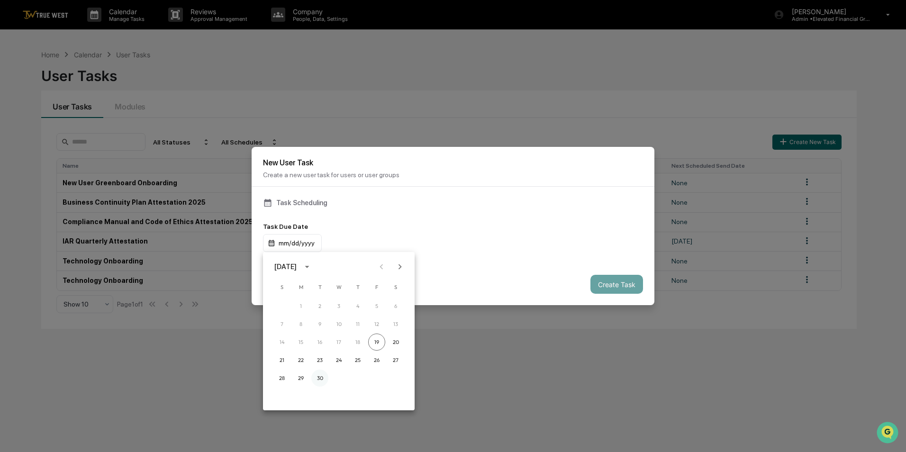
click at [320, 376] on button "30" at bounding box center [319, 378] width 17 height 17
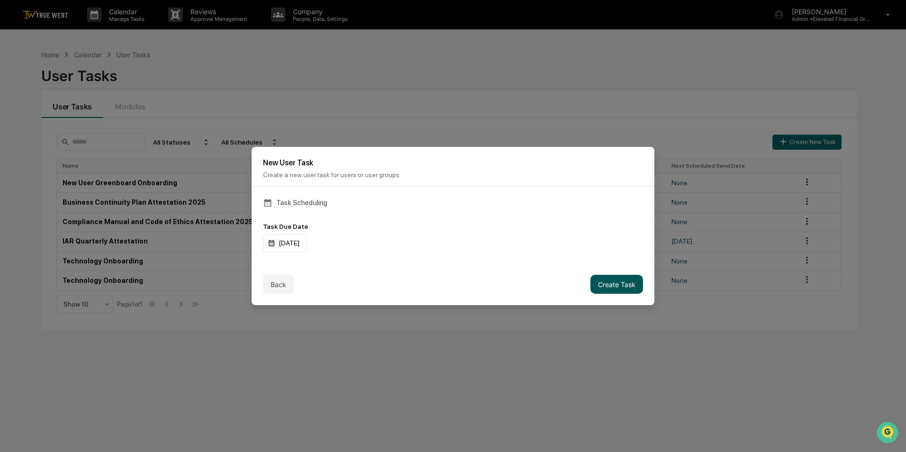
click at [604, 285] on button "Create Task" at bounding box center [617, 284] width 53 height 19
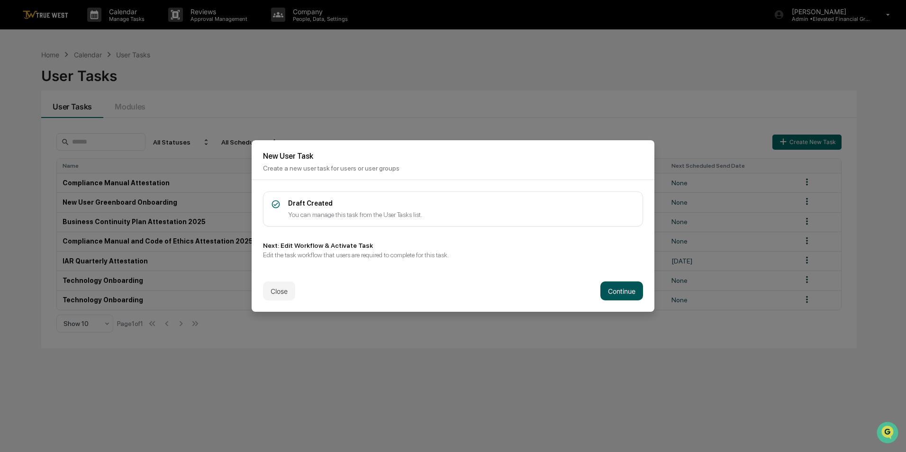
click at [617, 290] on button "Continue" at bounding box center [622, 291] width 43 height 19
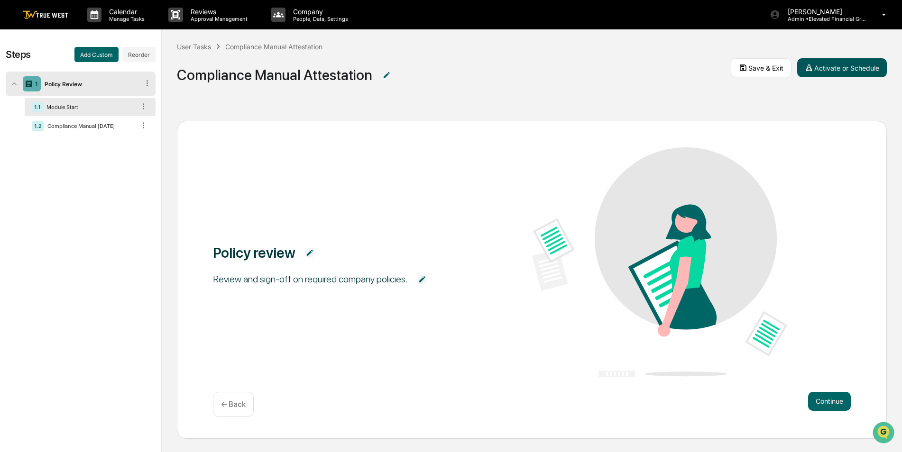
click at [832, 71] on button "Activate or Schedule" at bounding box center [842, 67] width 90 height 19
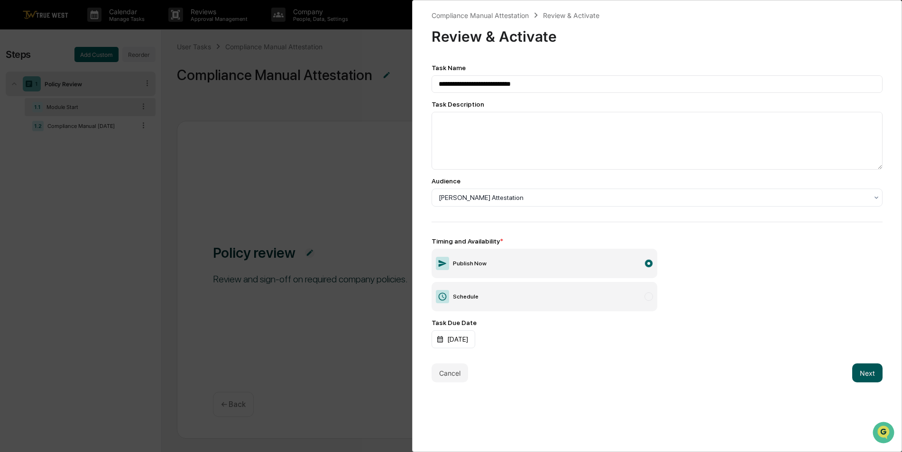
click at [863, 373] on button "Next" at bounding box center [867, 373] width 30 height 19
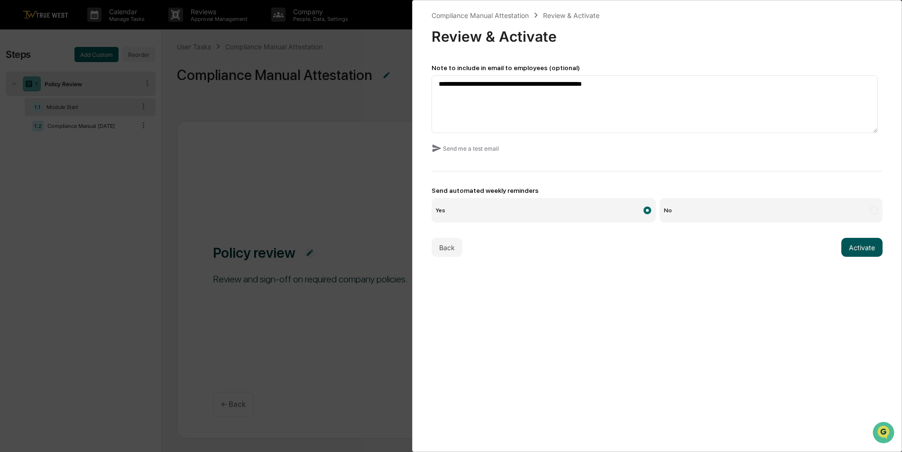
click at [850, 246] on button "Activate" at bounding box center [861, 247] width 41 height 19
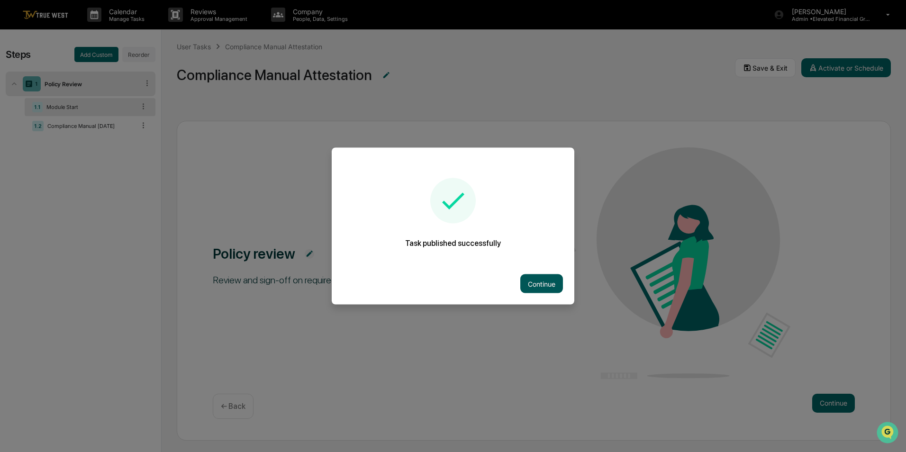
click at [536, 289] on button "Continue" at bounding box center [542, 283] width 43 height 19
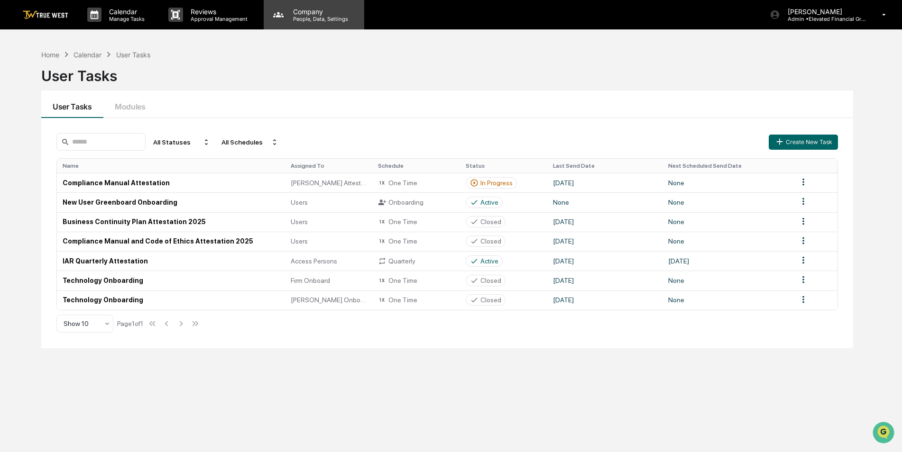
click at [301, 11] on p "Company" at bounding box center [318, 12] width 67 height 8
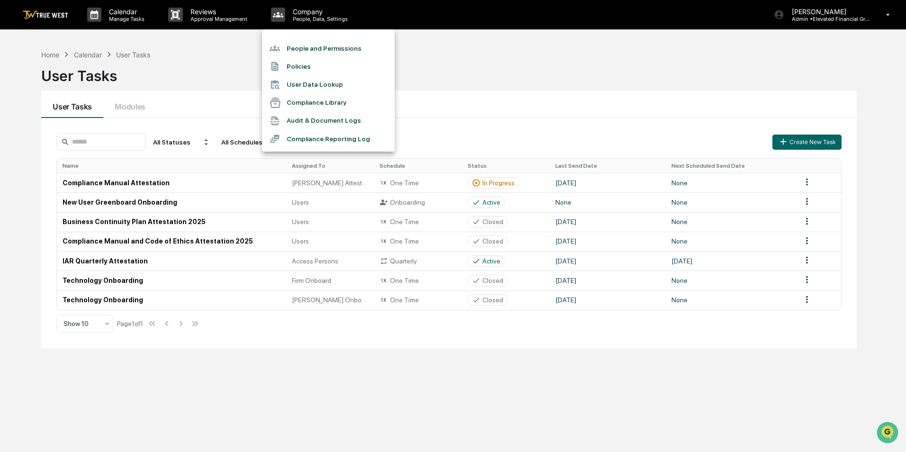
click at [308, 47] on li "People and Permissions" at bounding box center [328, 48] width 133 height 18
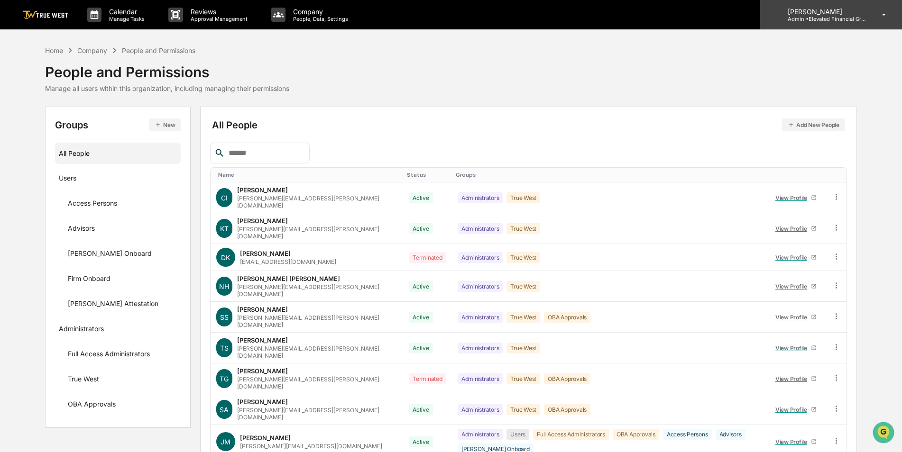
click at [809, 15] on p "[PERSON_NAME]" at bounding box center [824, 12] width 88 height 8
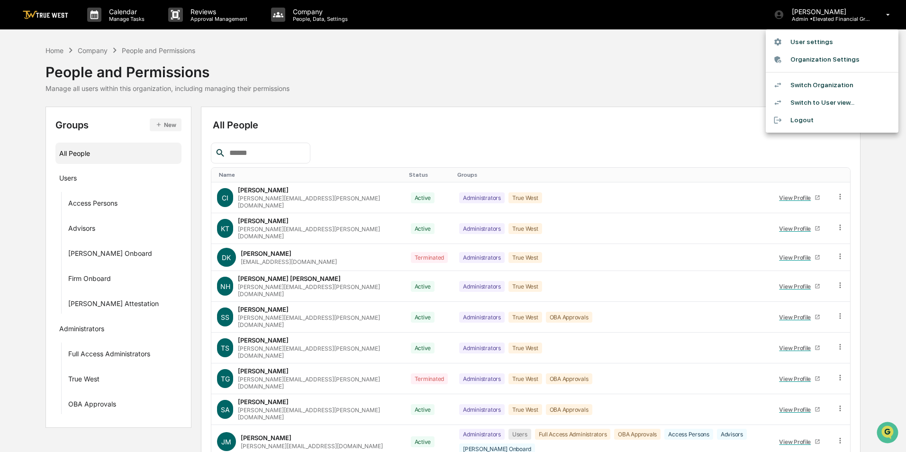
click at [804, 83] on li "Switch Organization" at bounding box center [832, 85] width 133 height 18
